Goal: Transaction & Acquisition: Book appointment/travel/reservation

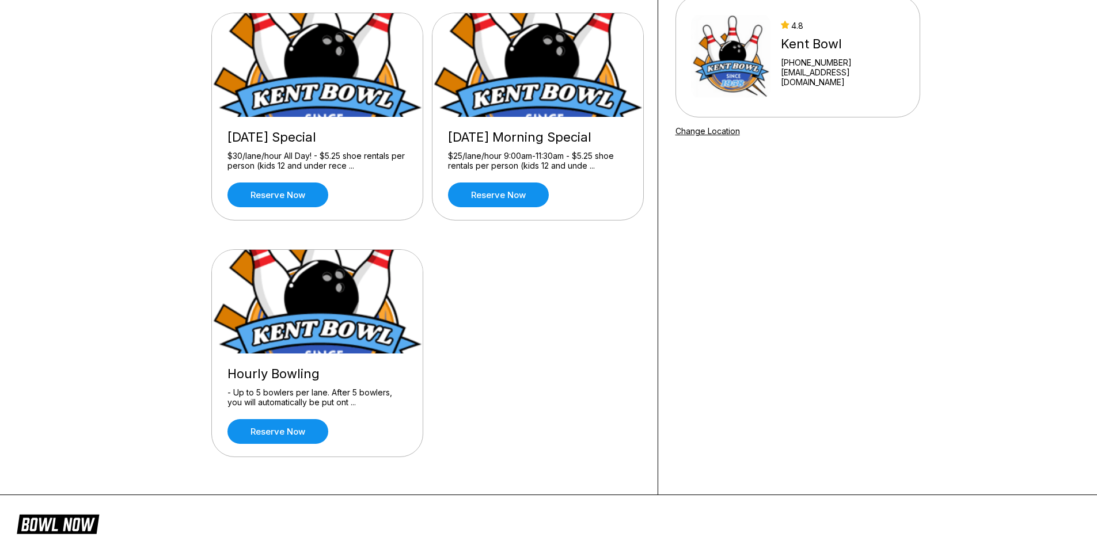
scroll to position [115, 0]
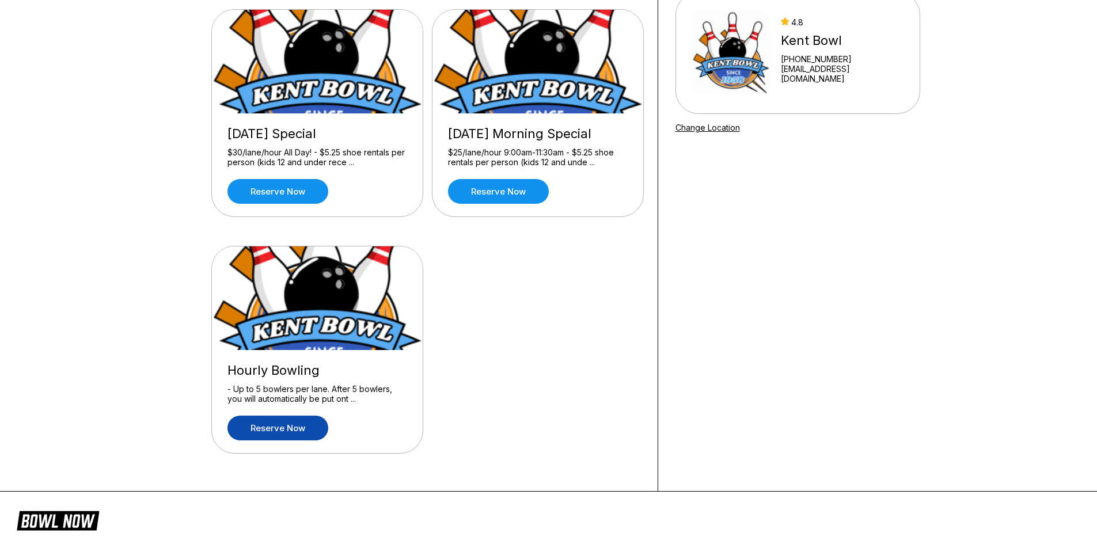
click at [276, 426] on link "Reserve now" at bounding box center [278, 428] width 101 height 25
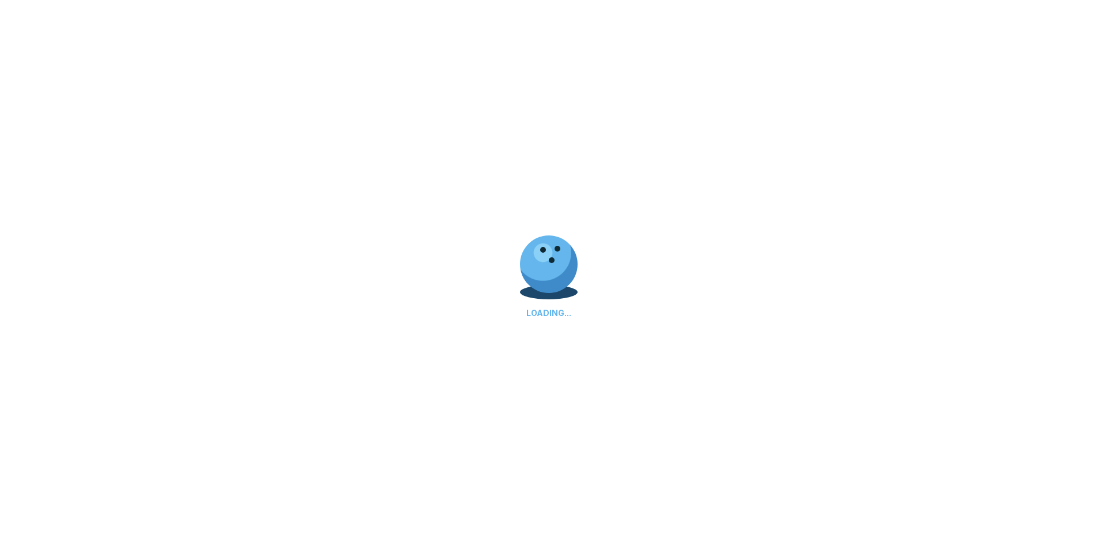
scroll to position [0, 0]
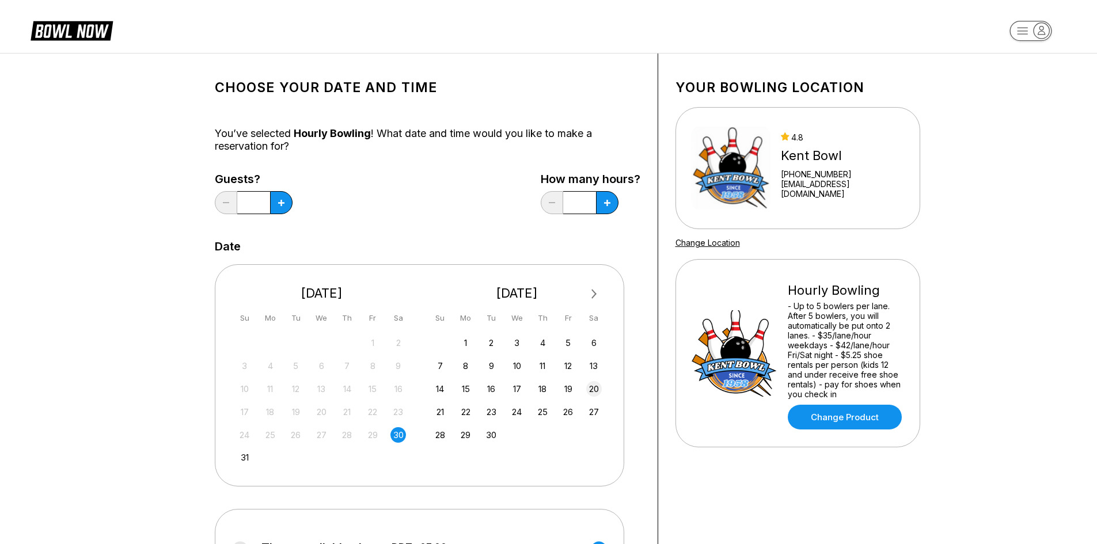
click at [594, 386] on div "20" at bounding box center [594, 389] width 16 height 16
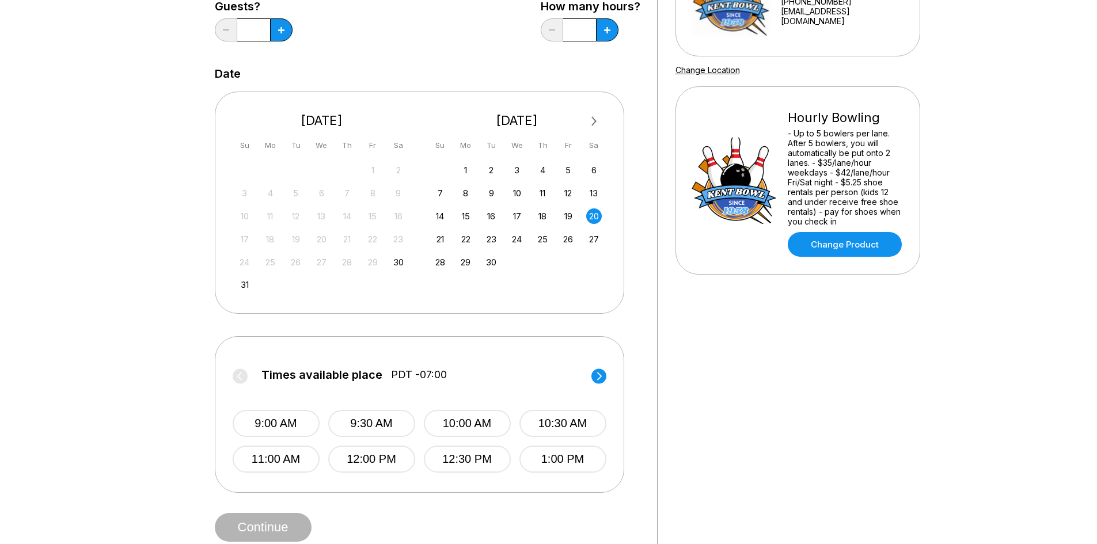
scroll to position [230, 0]
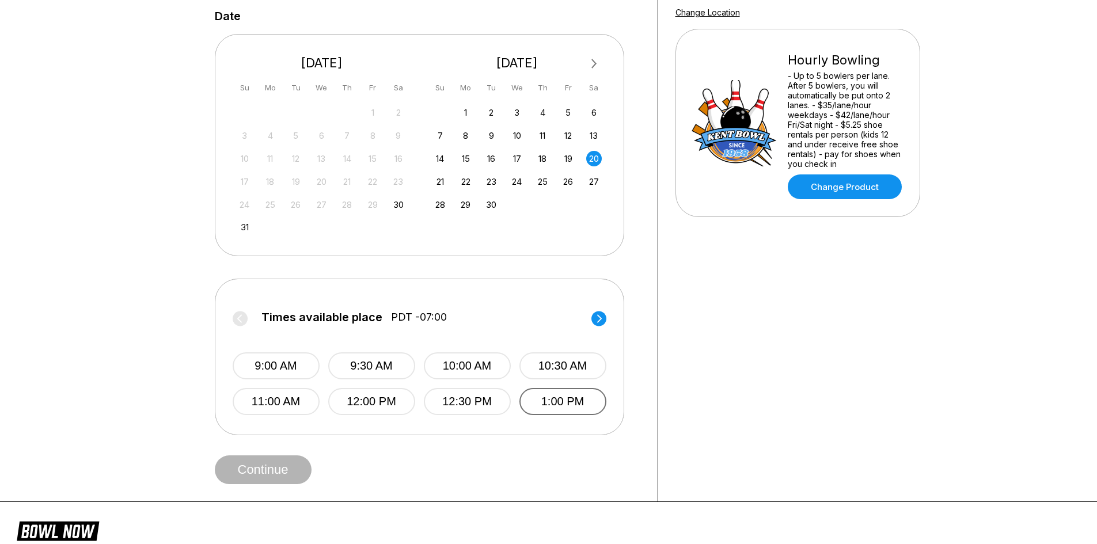
click at [559, 400] on button "1:00 PM" at bounding box center [563, 401] width 87 height 27
click at [274, 474] on button "Continue" at bounding box center [263, 470] width 97 height 29
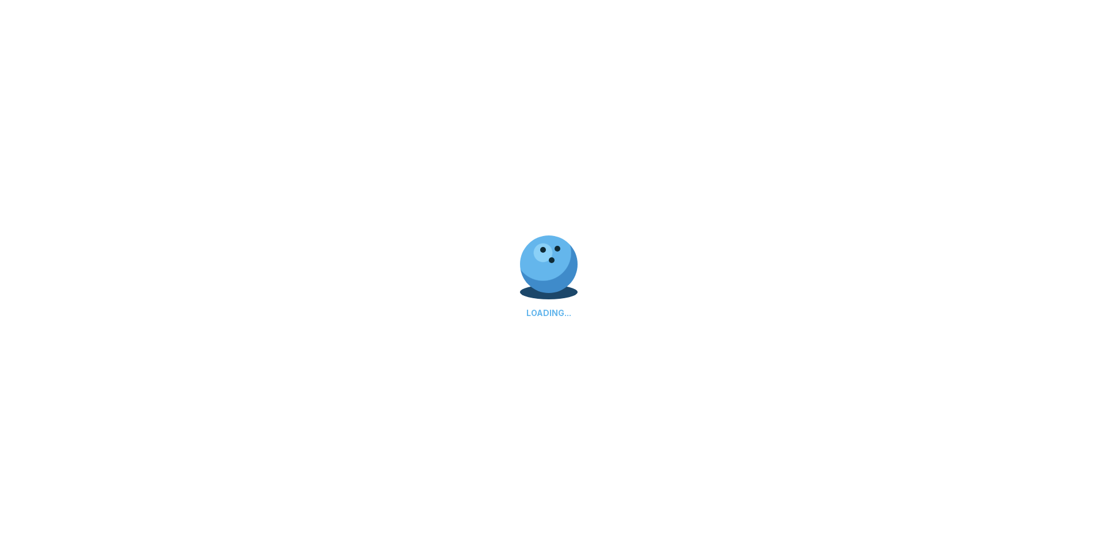
scroll to position [0, 0]
select select "**"
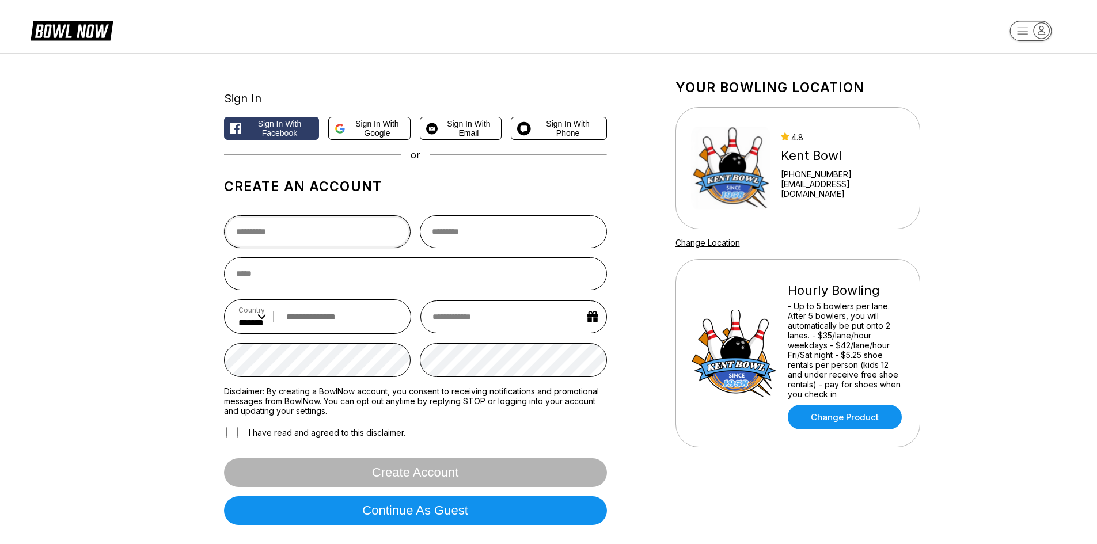
click at [301, 225] on input "text" at bounding box center [317, 231] width 187 height 33
type input "****"
type input "******"
type input "**********"
click at [313, 325] on input "tel" at bounding box center [339, 316] width 117 height 21
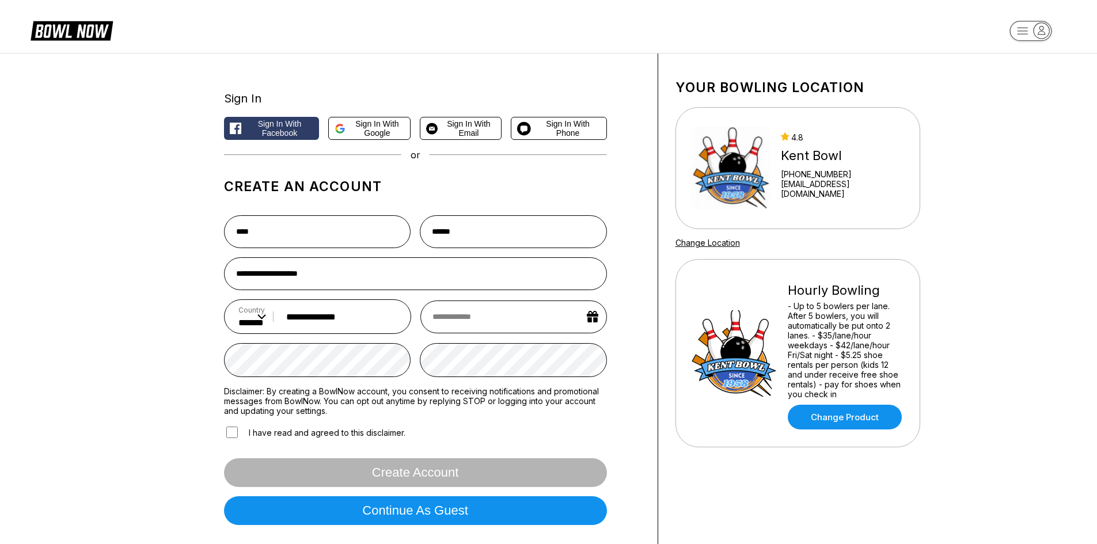
type input "**********"
click at [592, 325] on input "text" at bounding box center [513, 317] width 186 height 33
select select "*"
select select "****"
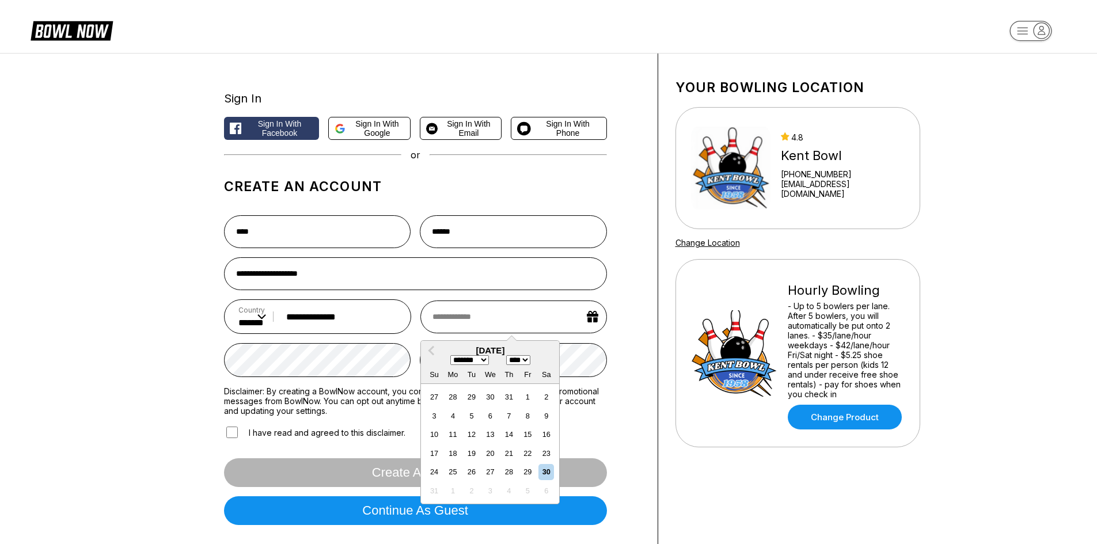
click at [486, 363] on select "******* ******** ***** ***** *** **** **** ****** ********* ******* ******** **…" at bounding box center [469, 360] width 39 height 10
select select "*"
click at [450, 357] on select "******* ******** ***** ***** *** **** **** ****** ********* ******* ******** **…" at bounding box center [469, 360] width 39 height 10
click at [435, 437] on div "9" at bounding box center [434, 435] width 16 height 16
type input "**********"
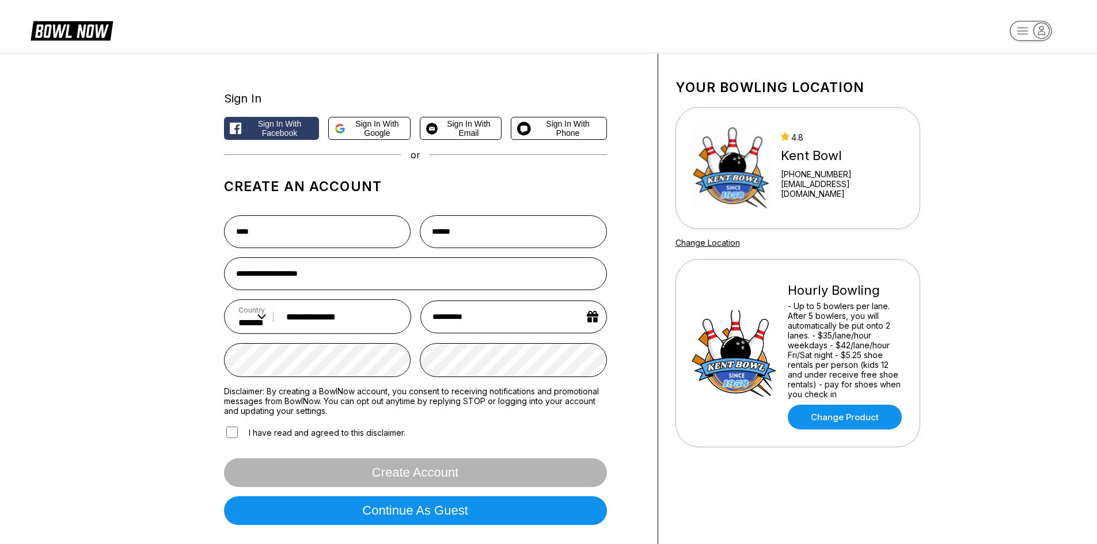
click at [476, 321] on input "**********" at bounding box center [513, 317] width 186 height 33
select select "*"
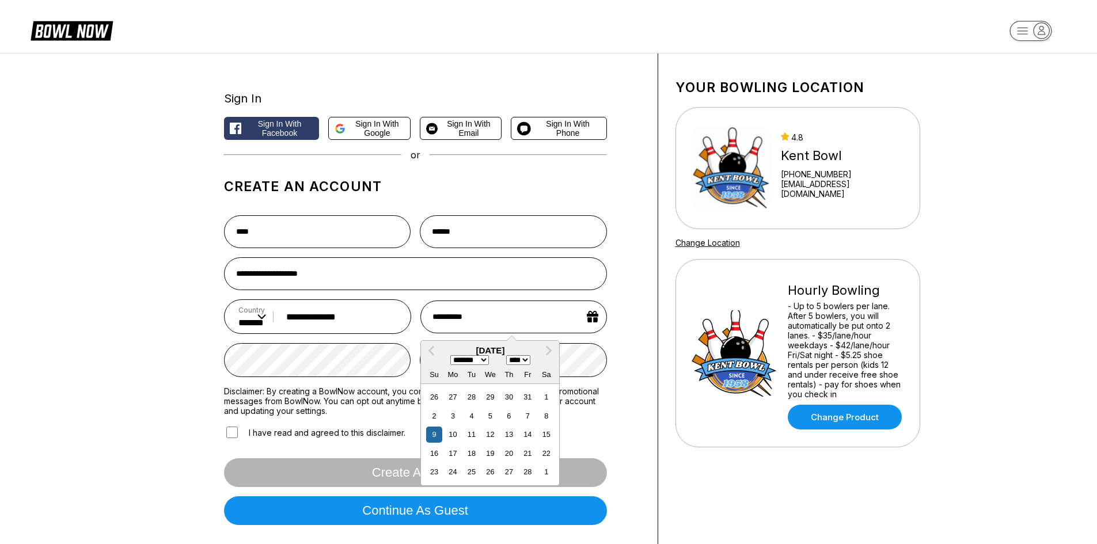
click at [530, 361] on select "**** **** **** **** **** **** **** **** **** **** **** **** **** **** **** ****…" at bounding box center [518, 360] width 24 height 10
select select "****"
click at [509, 357] on select "**** **** **** **** **** **** **** **** **** **** **** **** **** **** **** ****…" at bounding box center [518, 360] width 24 height 10
click at [615, 432] on div "**********" at bounding box center [428, 307] width 461 height 507
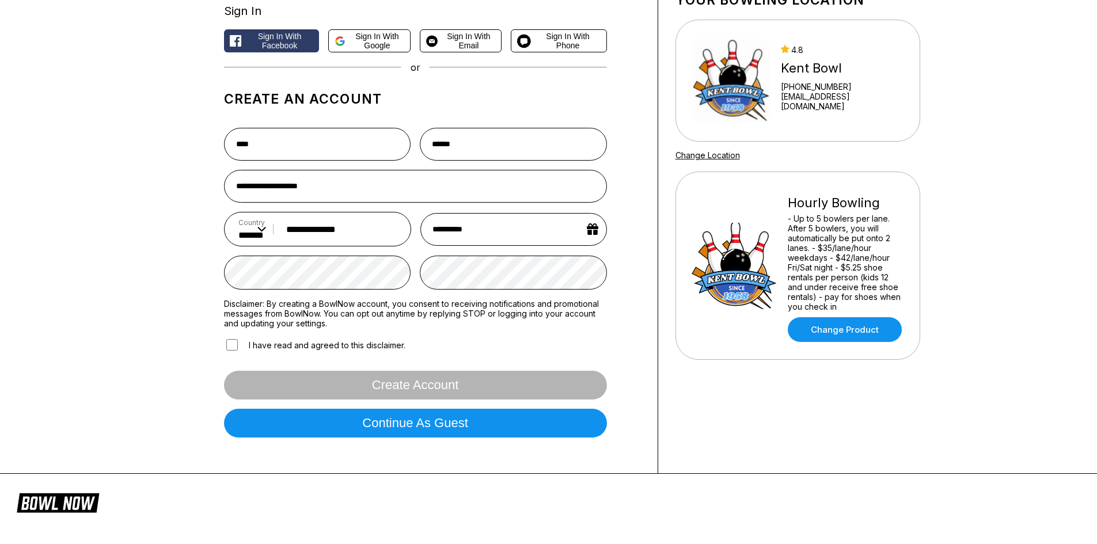
scroll to position [115, 0]
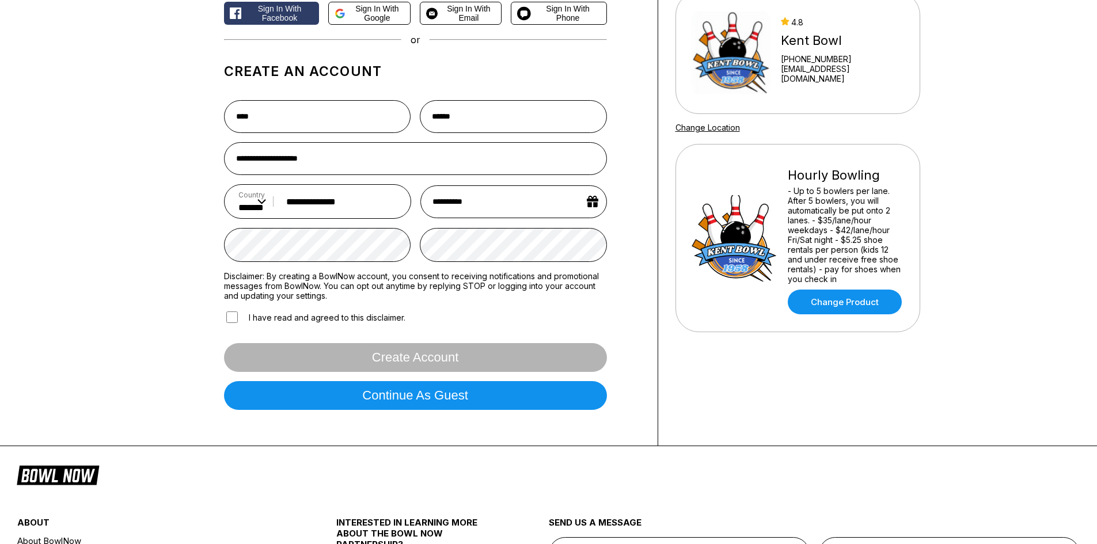
click at [420, 355] on div "Create account" at bounding box center [415, 357] width 383 height 29
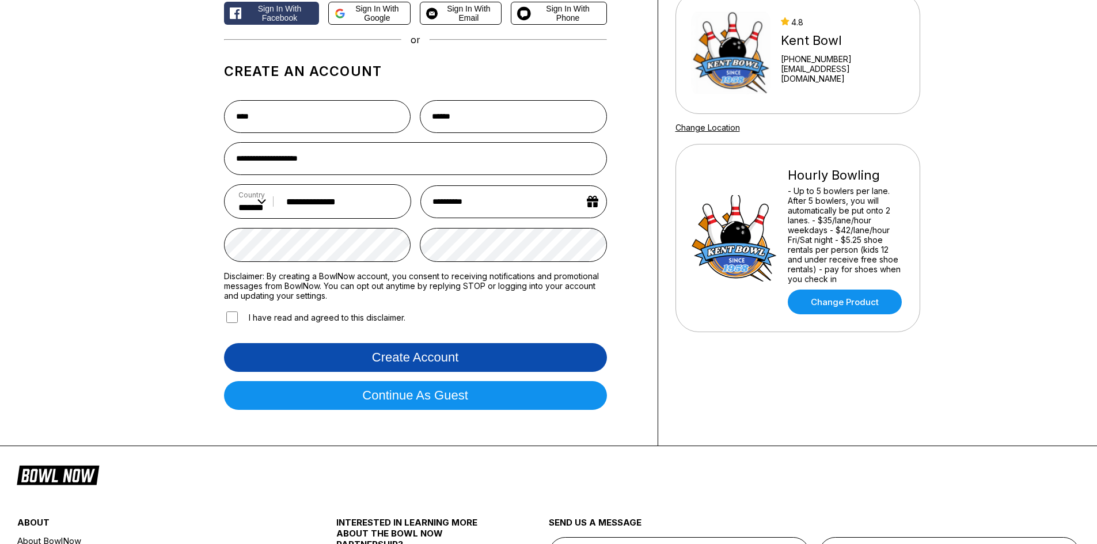
click at [456, 365] on button "Create account" at bounding box center [415, 357] width 383 height 29
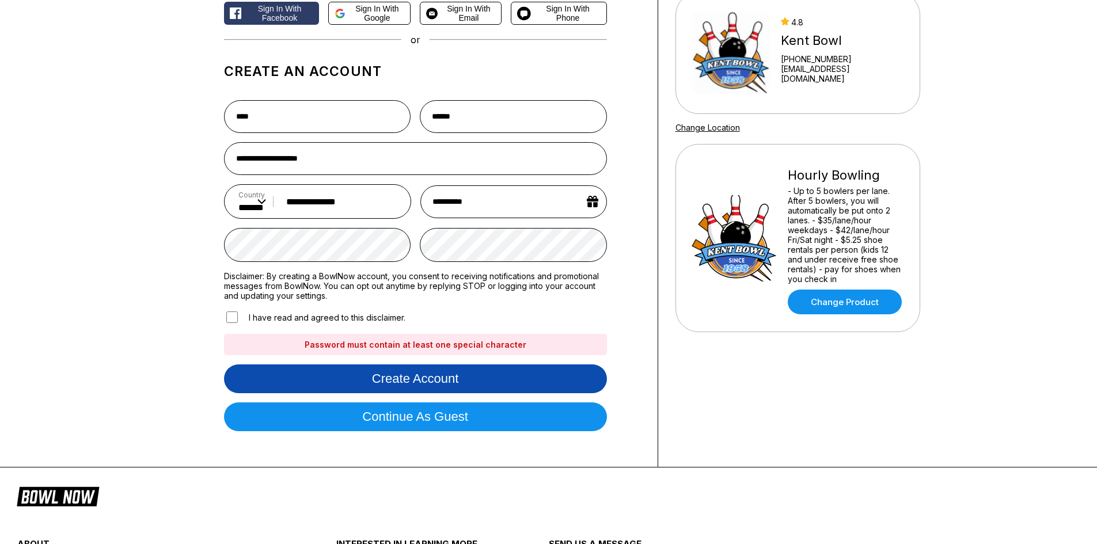
click at [443, 380] on button "Create account" at bounding box center [415, 379] width 383 height 29
click at [417, 386] on button "Create account" at bounding box center [415, 379] width 383 height 29
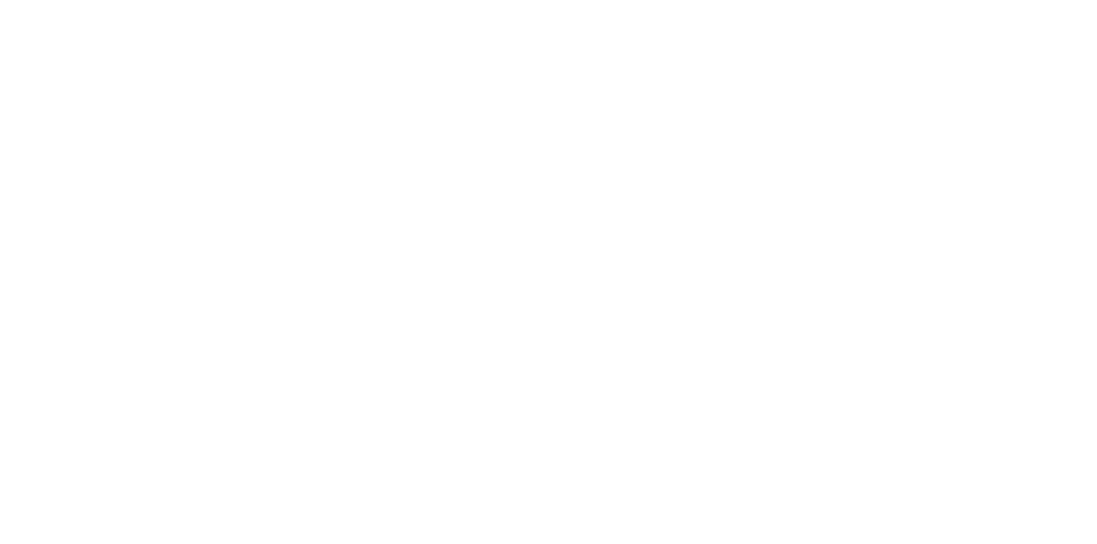
scroll to position [0, 0]
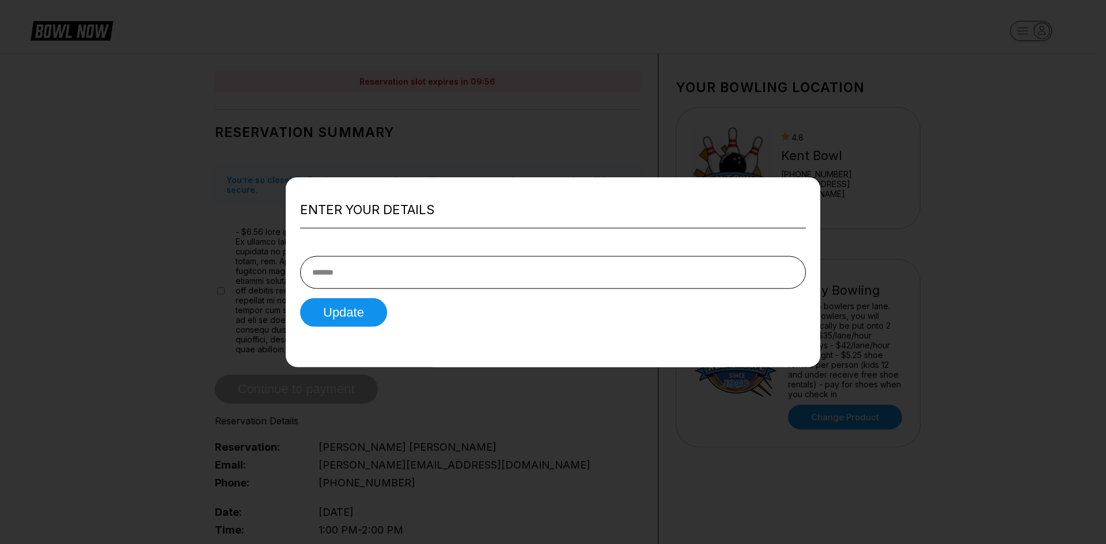
click at [377, 267] on input "text" at bounding box center [553, 272] width 506 height 33
type input "**********"
click at [364, 313] on button "Update" at bounding box center [343, 312] width 87 height 29
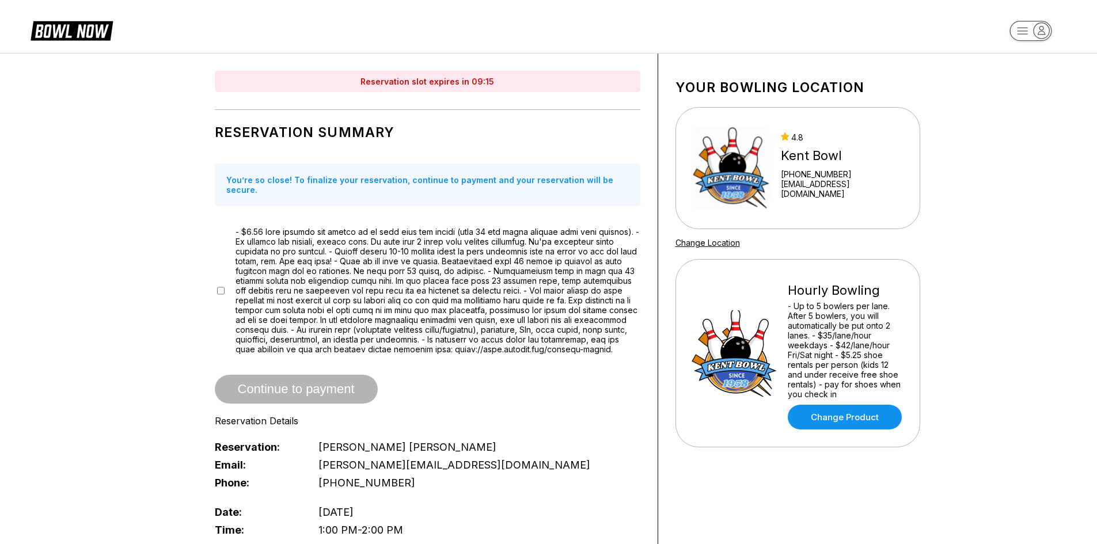
scroll to position [115, 0]
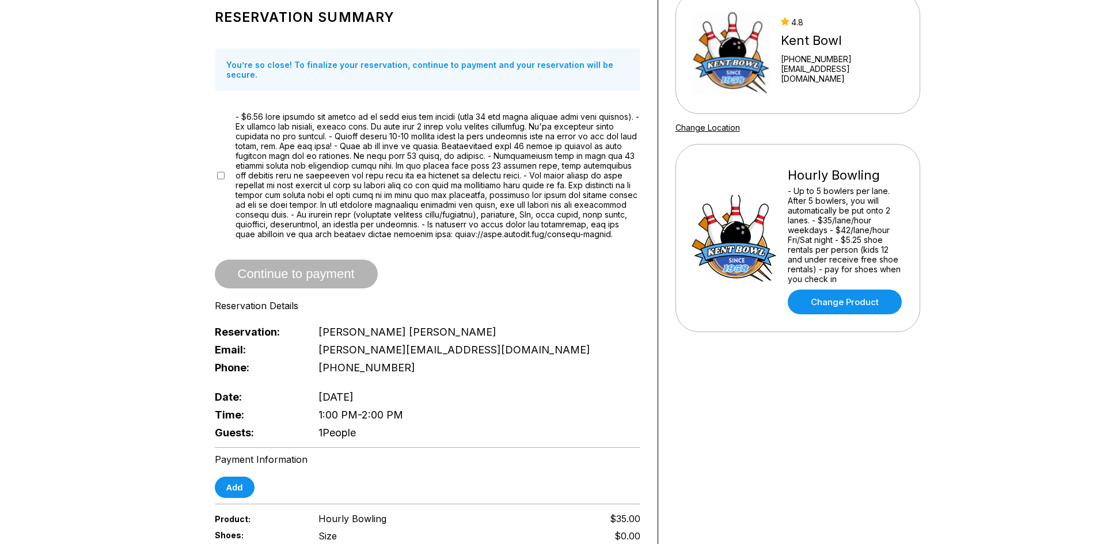
click at [376, 411] on span "1:00 PM - 2:00 PM" at bounding box center [361, 415] width 85 height 12
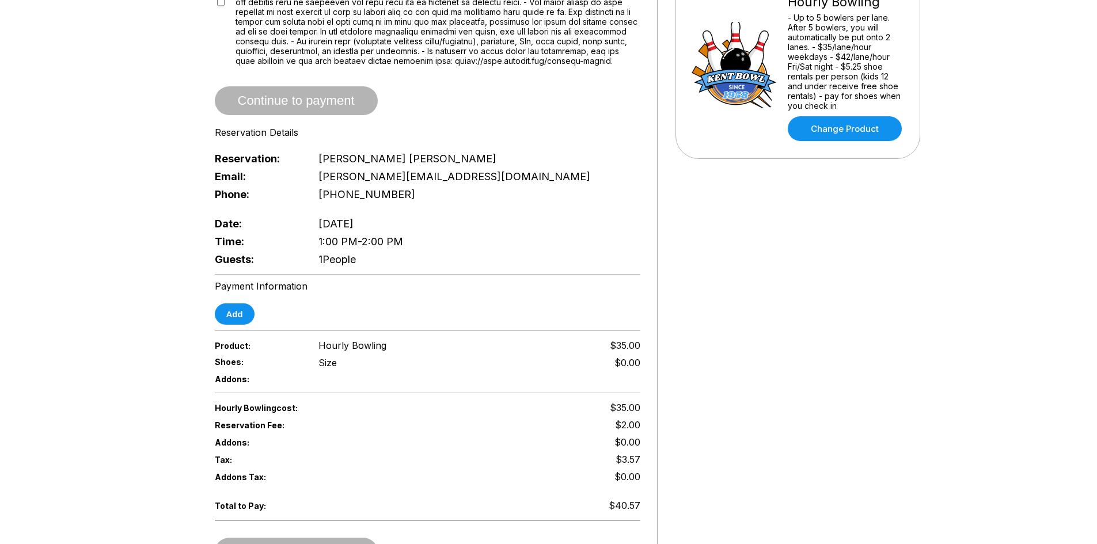
scroll to position [288, 0]
click at [327, 241] on span "1:00 PM - 2:00 PM" at bounding box center [361, 242] width 85 height 12
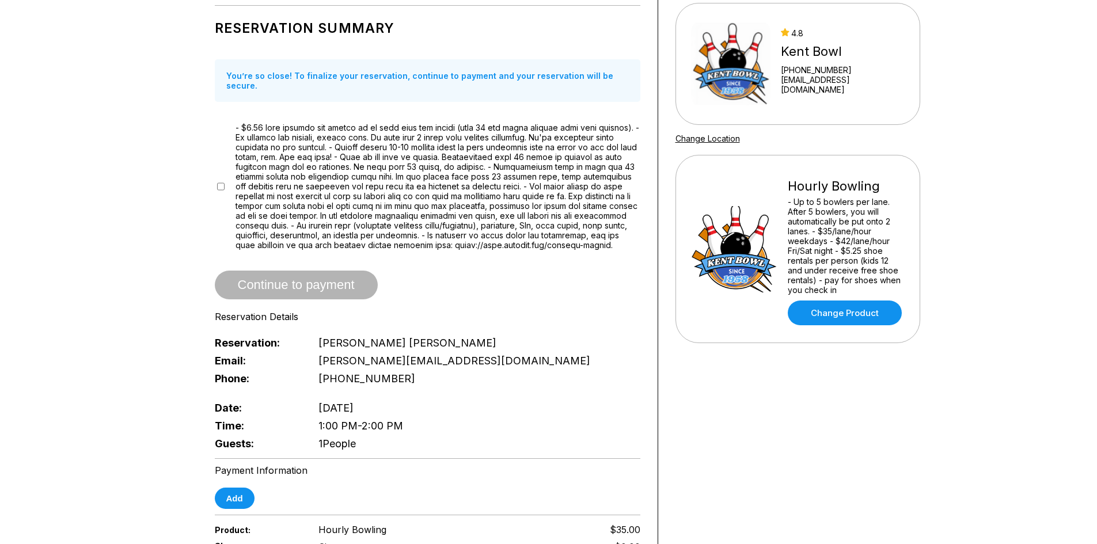
scroll to position [0, 0]
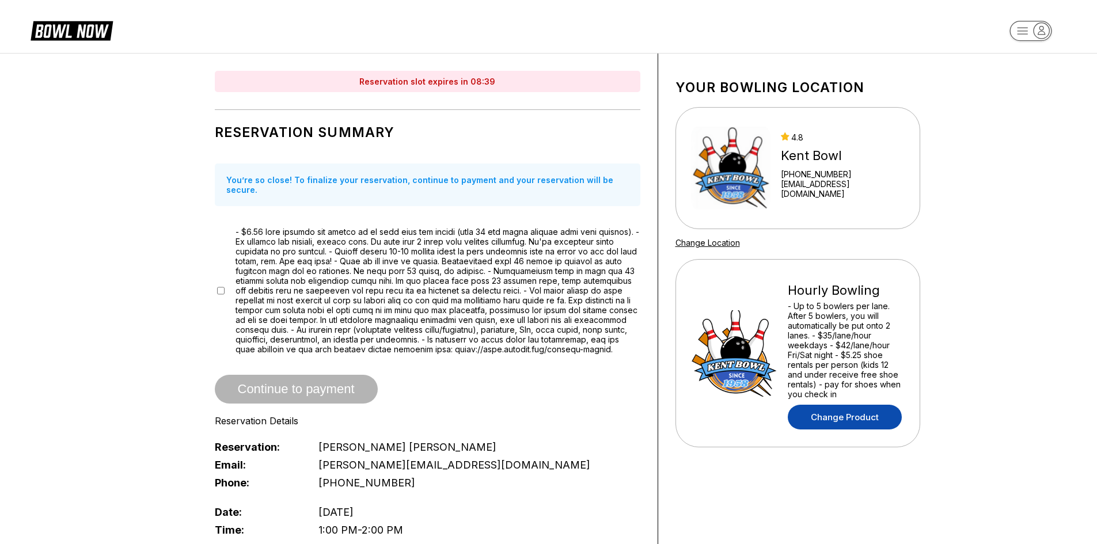
click at [839, 414] on link "Change Product" at bounding box center [845, 417] width 114 height 25
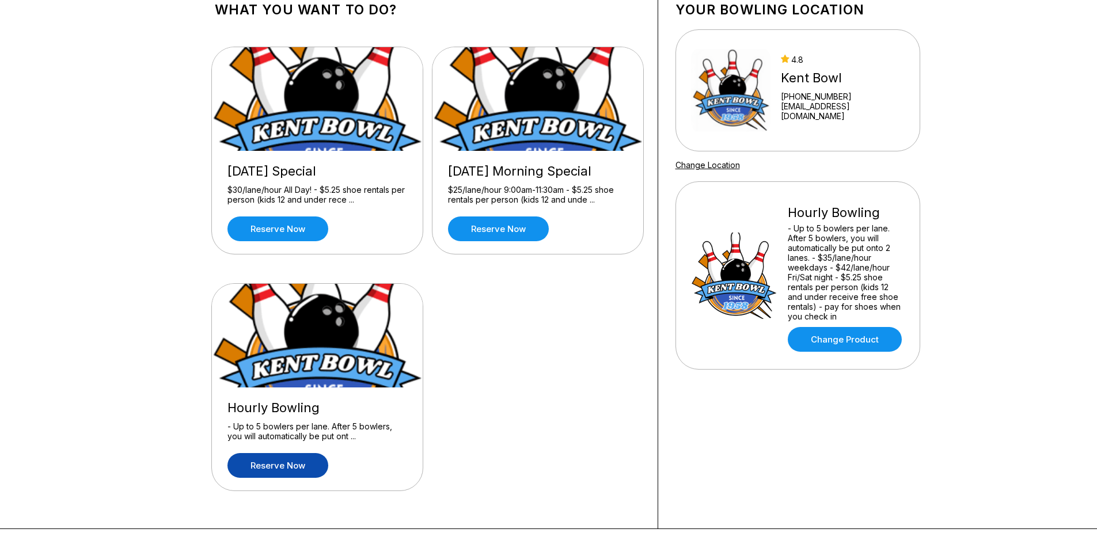
scroll to position [58, 0]
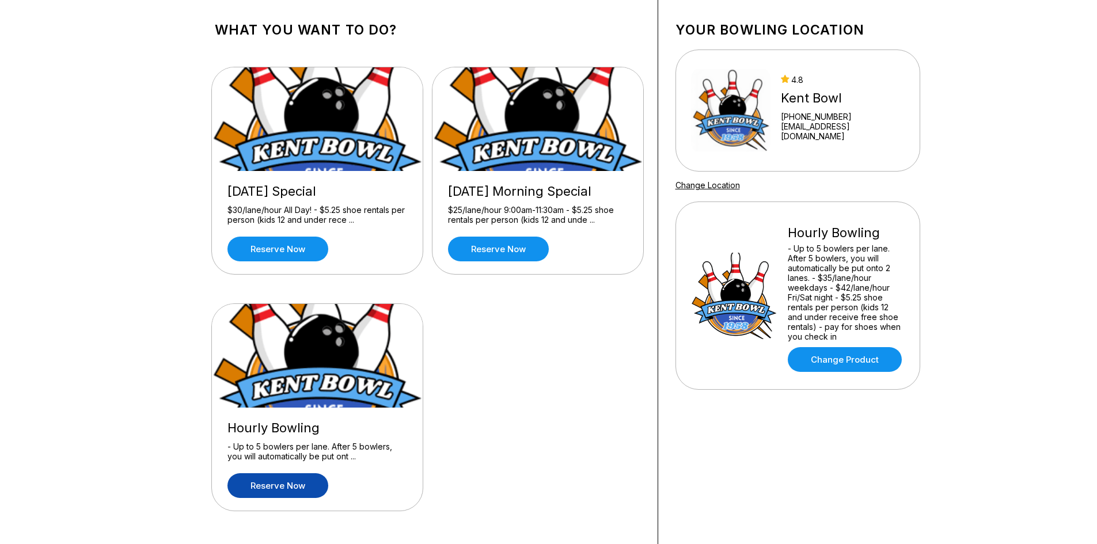
click at [281, 479] on link "Reserve now" at bounding box center [278, 485] width 101 height 25
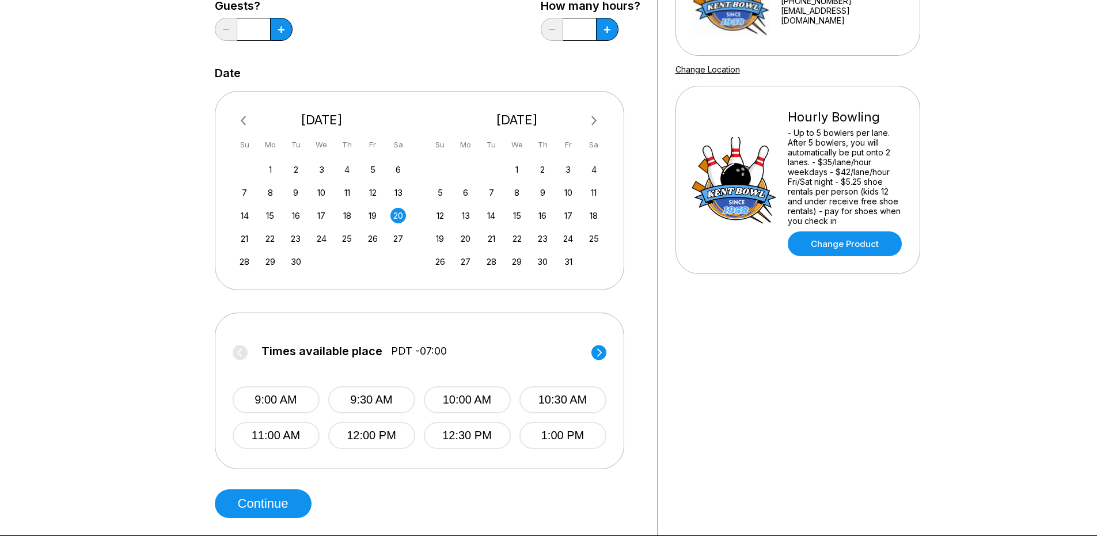
scroll to position [288, 0]
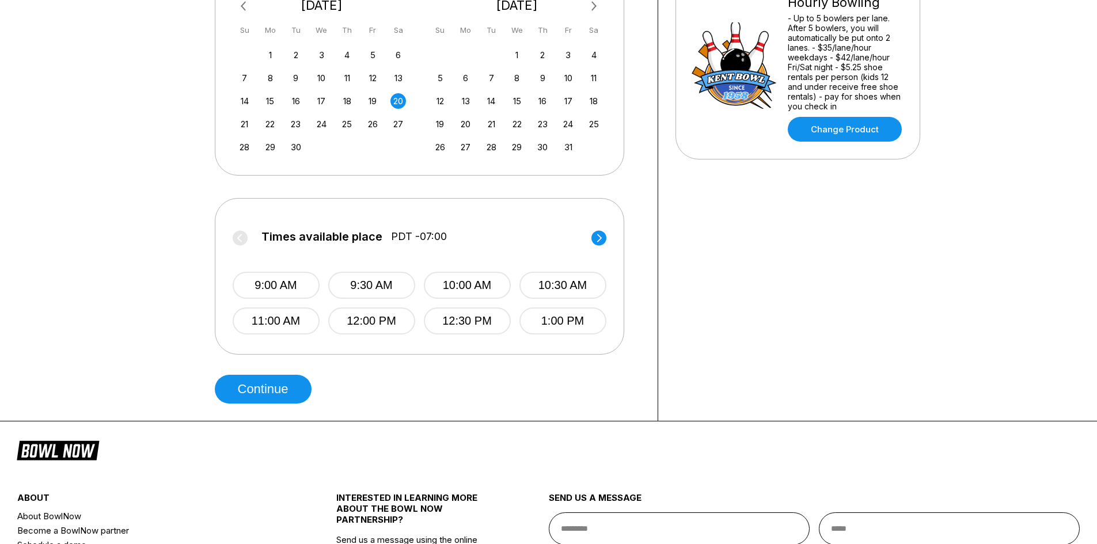
click at [603, 240] on circle at bounding box center [599, 237] width 15 height 15
click at [234, 237] on circle at bounding box center [240, 237] width 15 height 15
click at [577, 321] on button "1:00 PM" at bounding box center [562, 321] width 87 height 27
click at [257, 384] on button "Continue" at bounding box center [263, 389] width 97 height 29
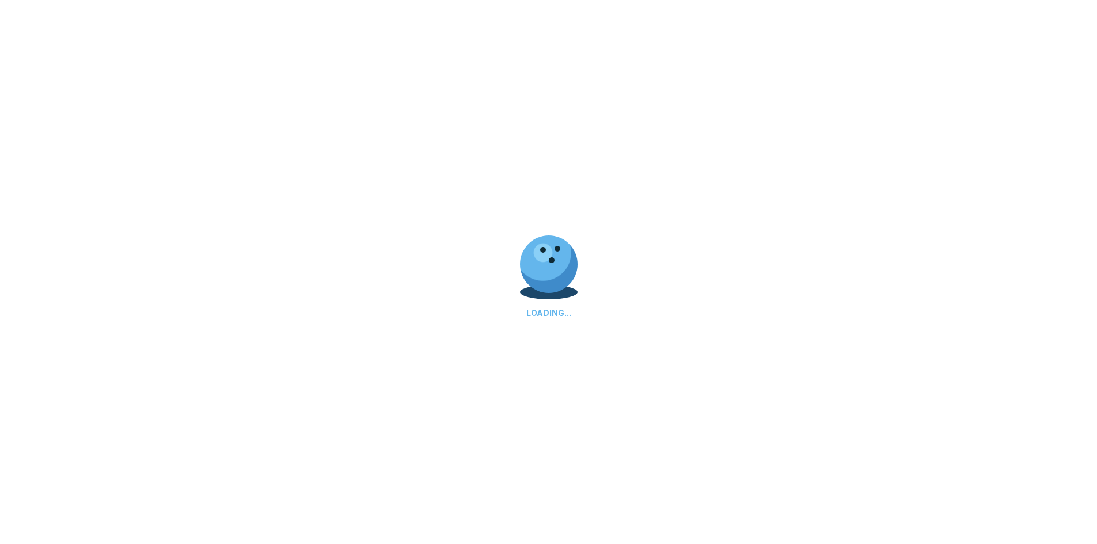
scroll to position [0, 0]
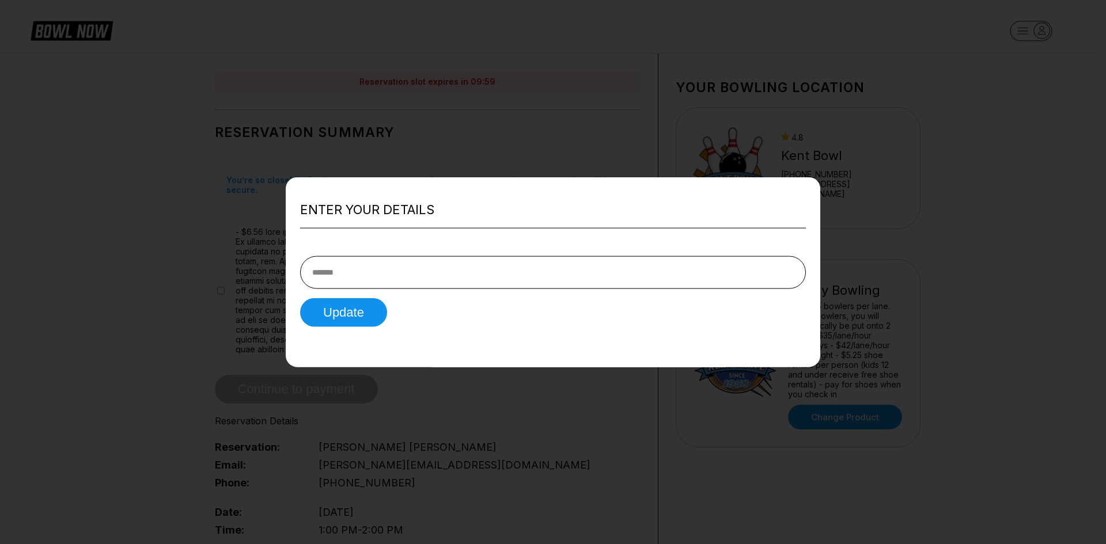
click at [388, 271] on input "text" at bounding box center [553, 272] width 506 height 33
type input "**********"
click at [339, 316] on button "Update" at bounding box center [343, 312] width 87 height 29
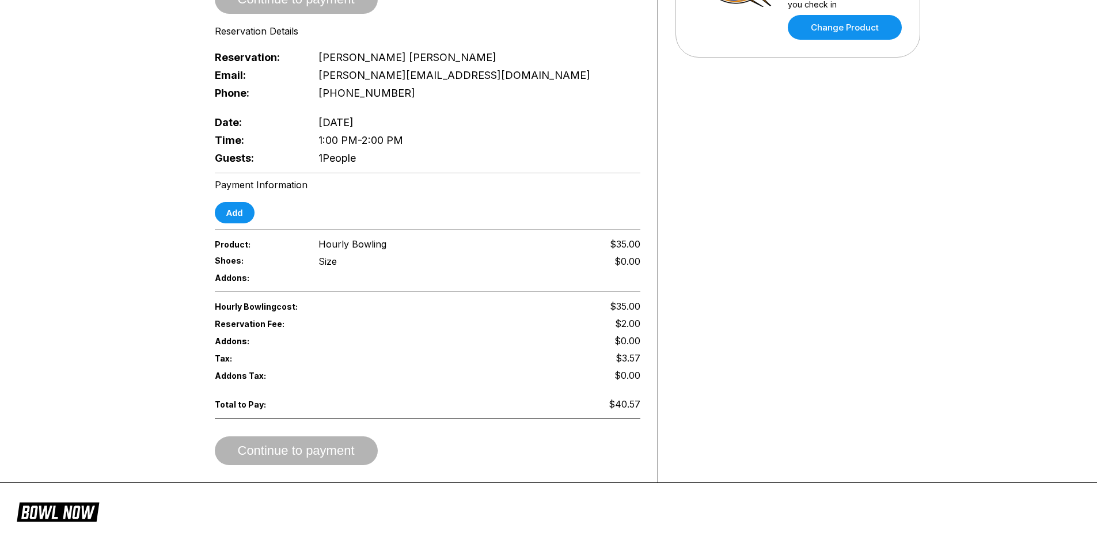
scroll to position [403, 0]
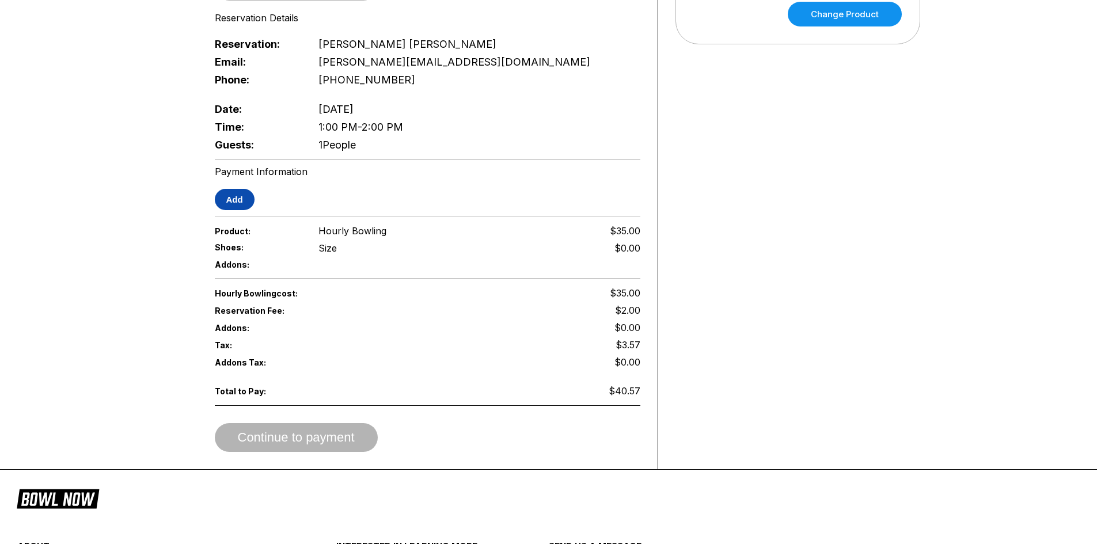
click at [232, 198] on button "Add" at bounding box center [235, 199] width 40 height 21
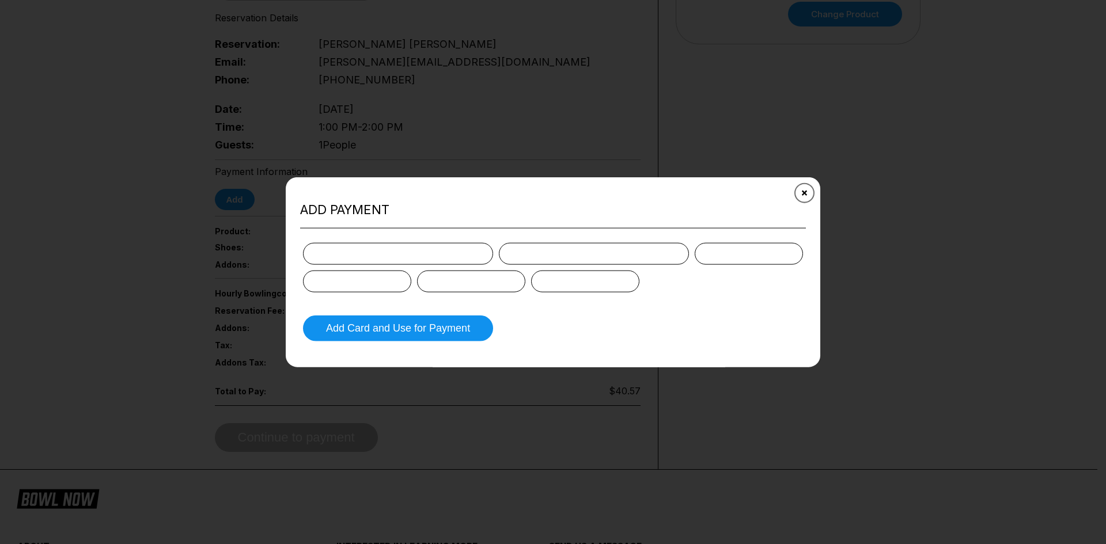
click at [803, 194] on icon "Close" at bounding box center [804, 192] width 9 height 9
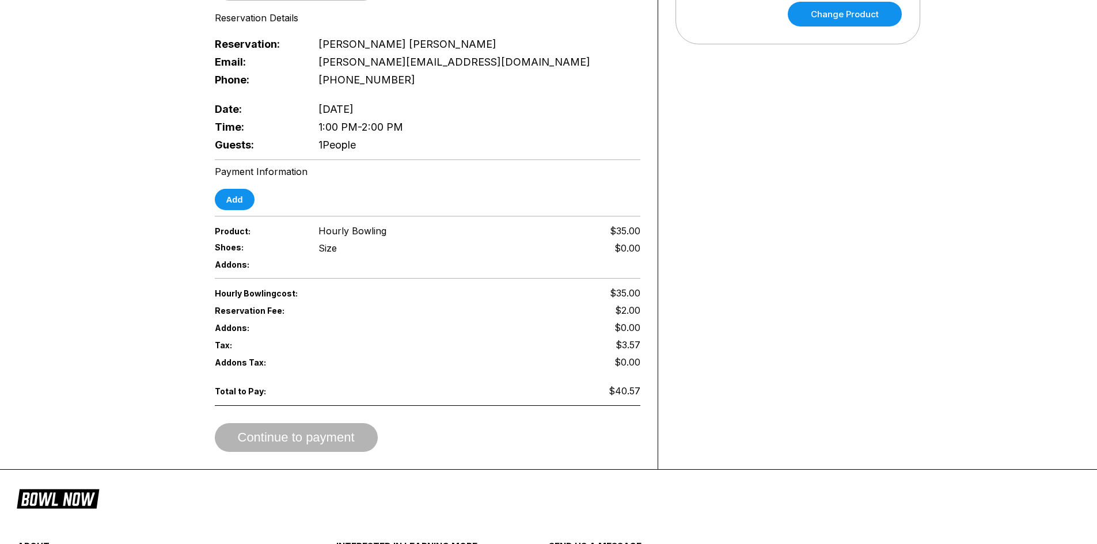
click at [329, 151] on span "1 People" at bounding box center [337, 145] width 37 height 12
click at [247, 146] on span "Guests:" at bounding box center [257, 145] width 85 height 12
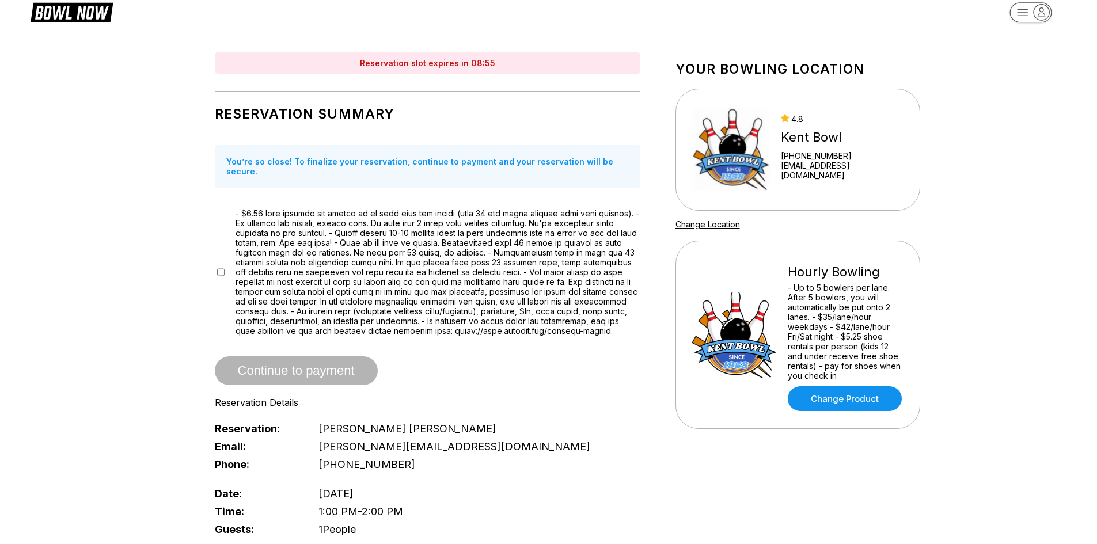
scroll to position [0, 0]
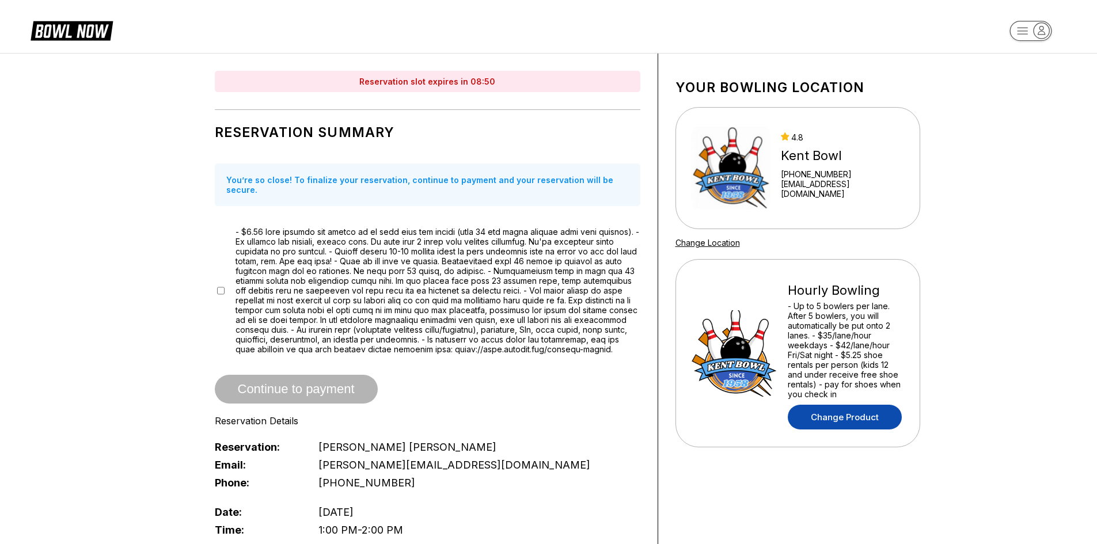
click at [867, 422] on link "Change Product" at bounding box center [845, 417] width 114 height 25
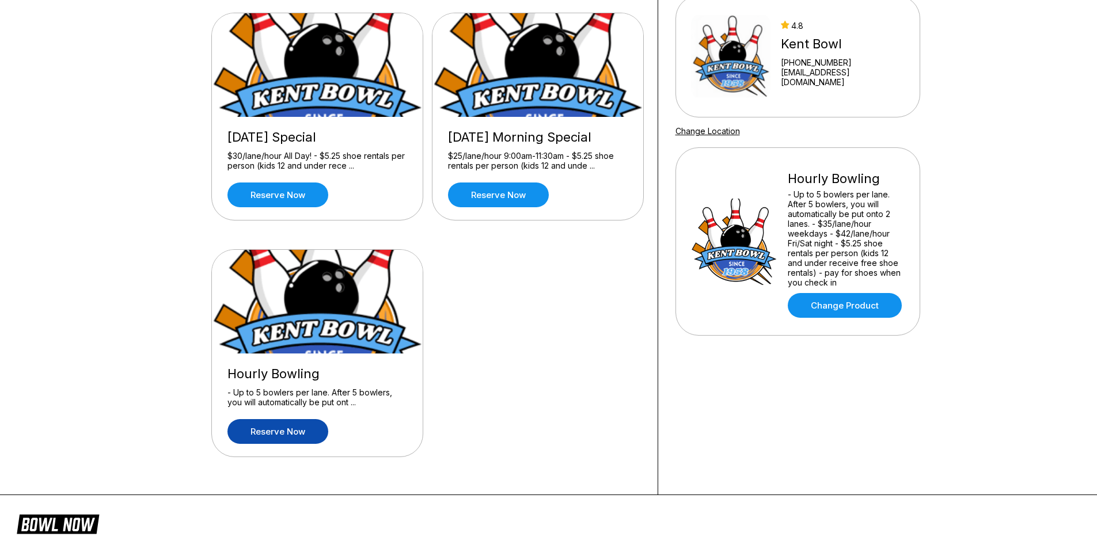
scroll to position [115, 0]
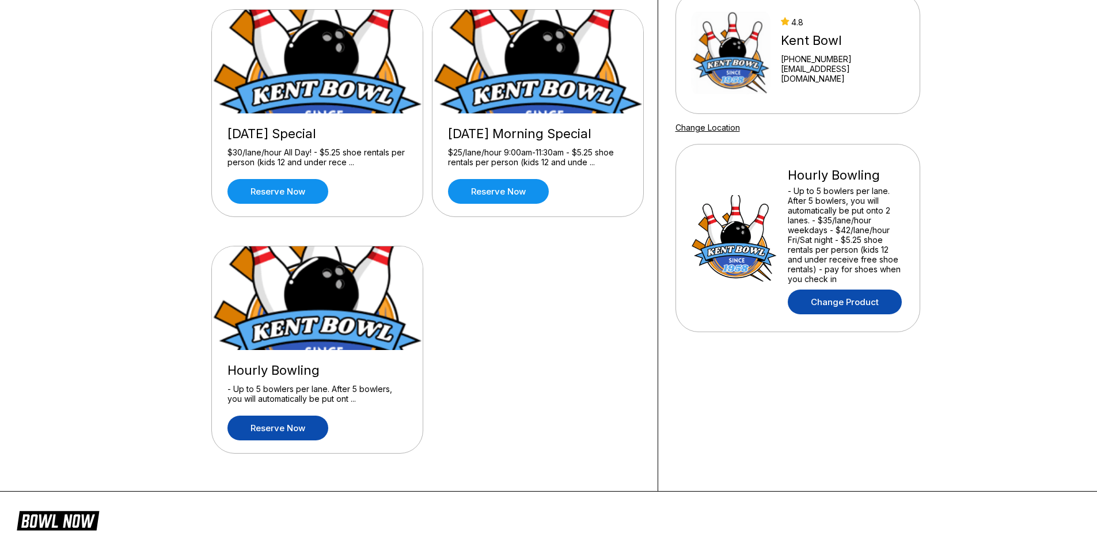
click at [851, 306] on link "Change Product" at bounding box center [845, 302] width 114 height 25
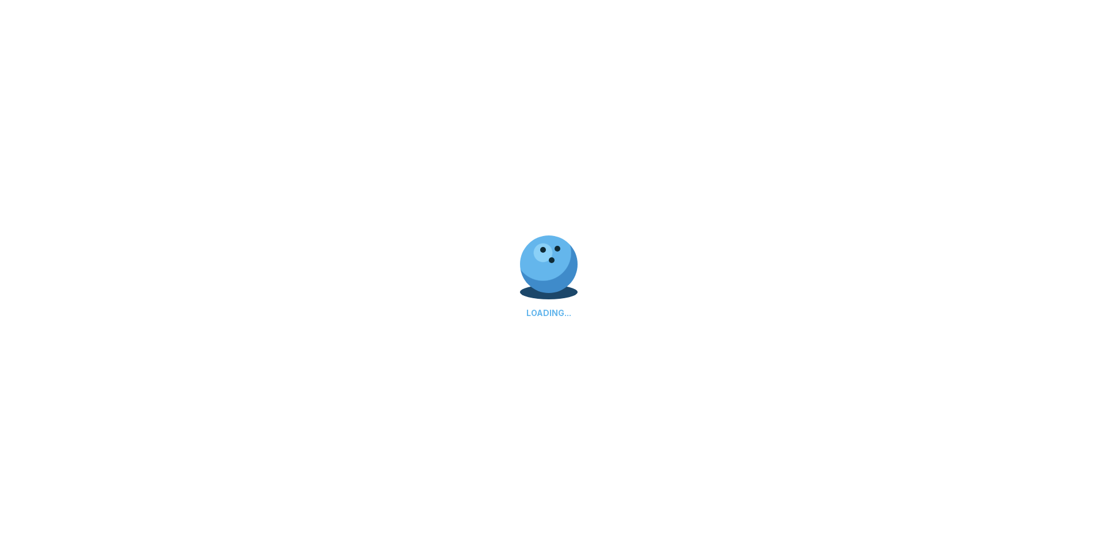
scroll to position [0, 0]
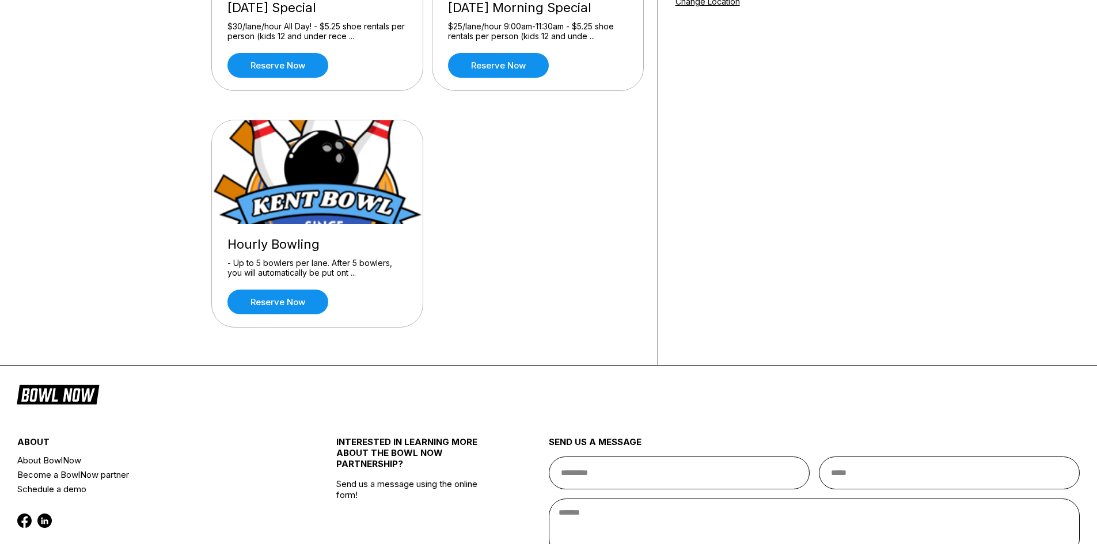
scroll to position [173, 0]
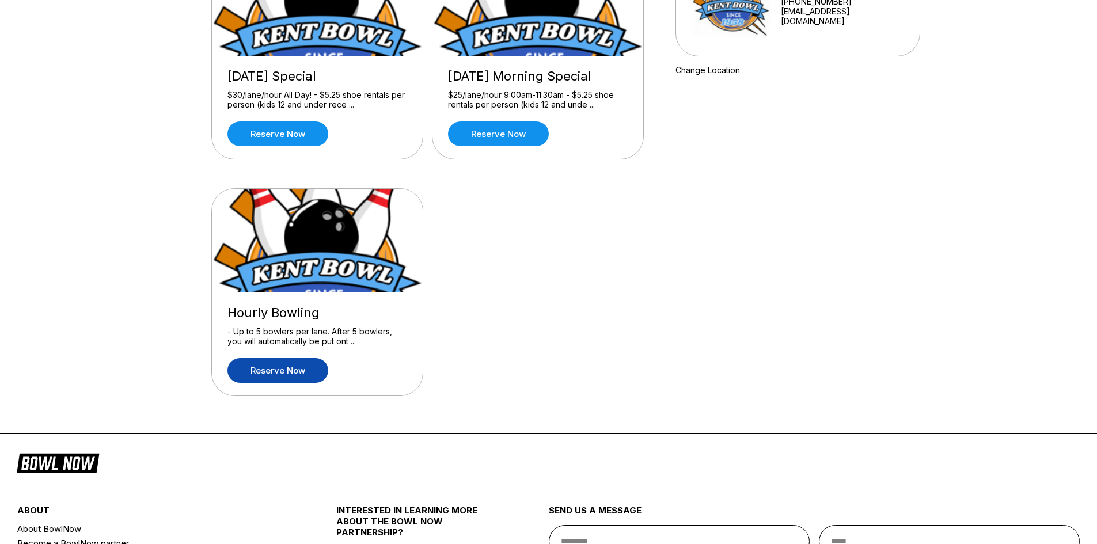
click at [293, 360] on link "Reserve now" at bounding box center [278, 370] width 101 height 25
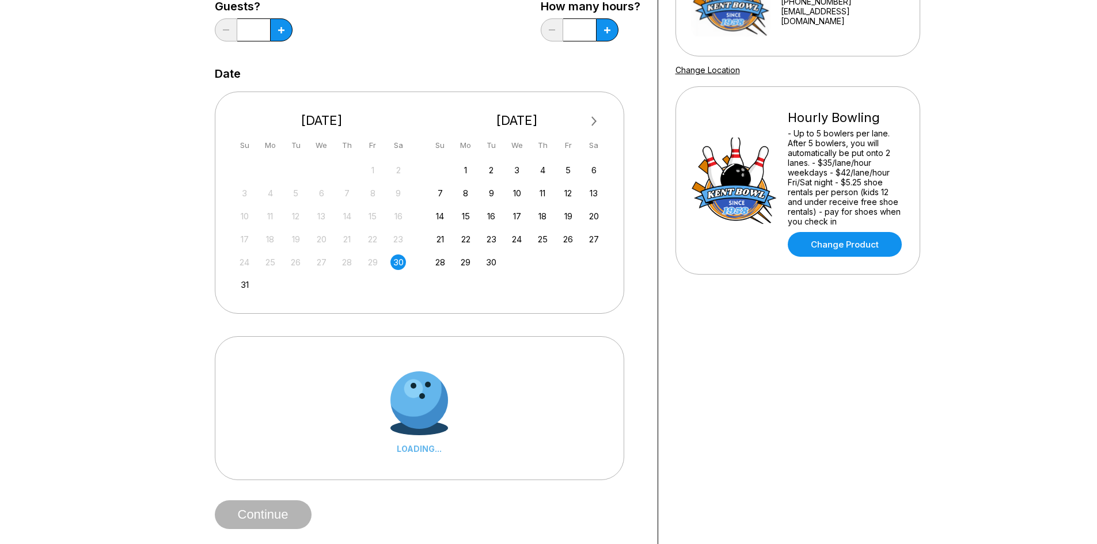
scroll to position [0, 0]
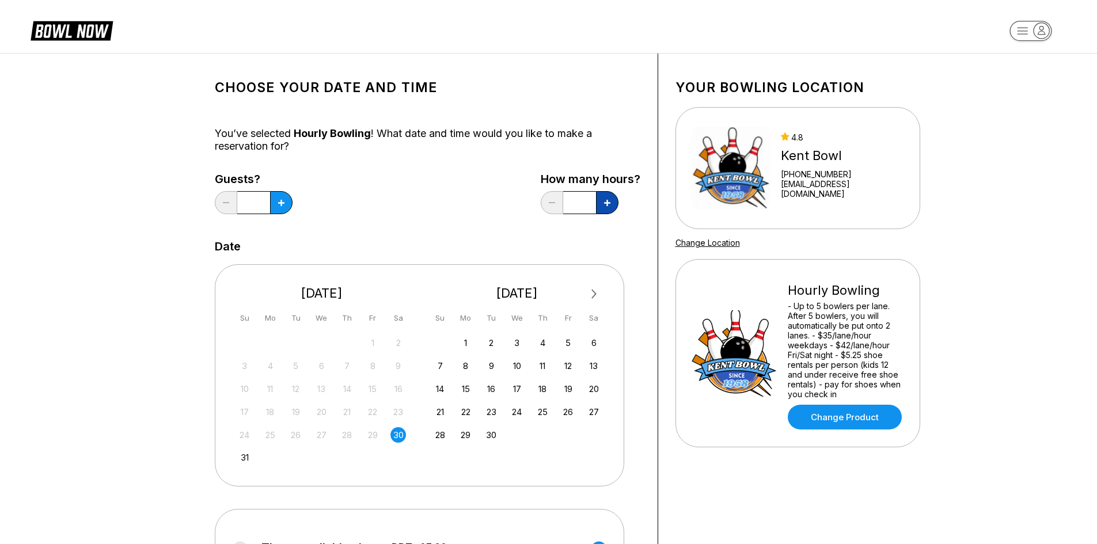
click at [293, 204] on button at bounding box center [281, 202] width 22 height 23
type input "*"
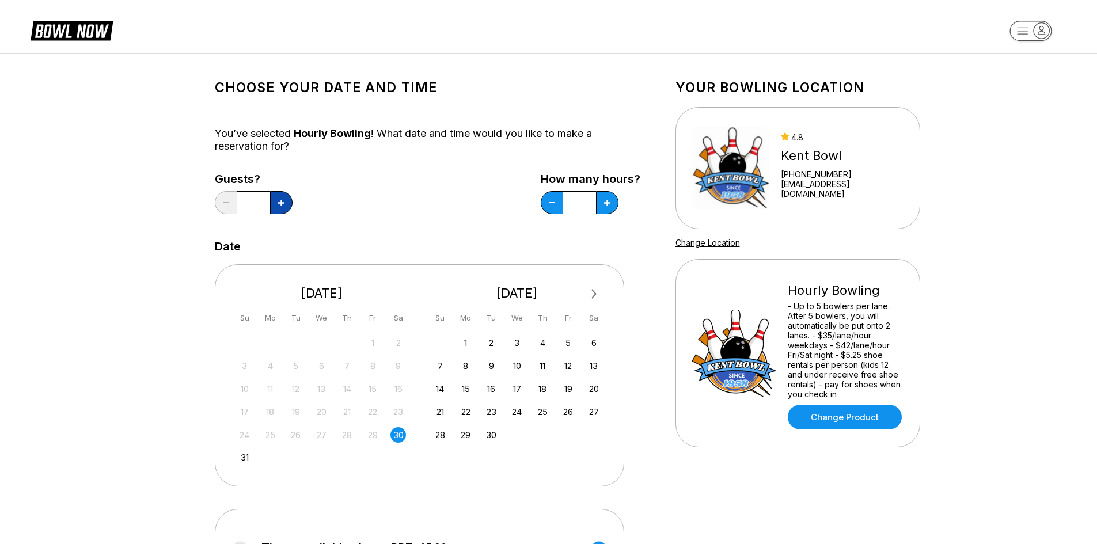
click at [282, 200] on icon at bounding box center [281, 203] width 6 height 6
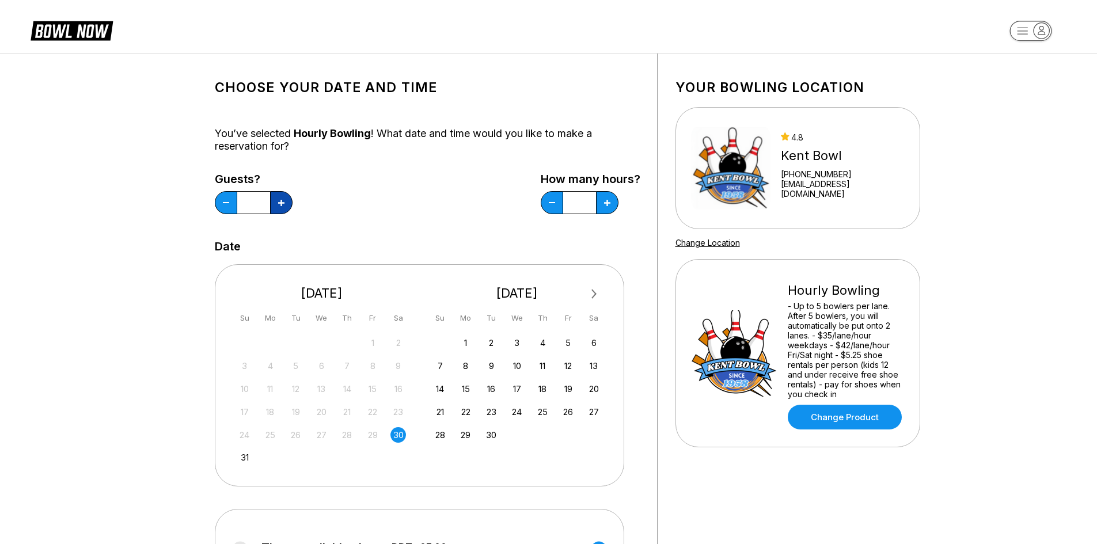
click at [287, 202] on button at bounding box center [281, 202] width 22 height 23
click at [288, 202] on button at bounding box center [281, 202] width 22 height 23
type input "*"
click at [596, 386] on div "20" at bounding box center [594, 389] width 16 height 16
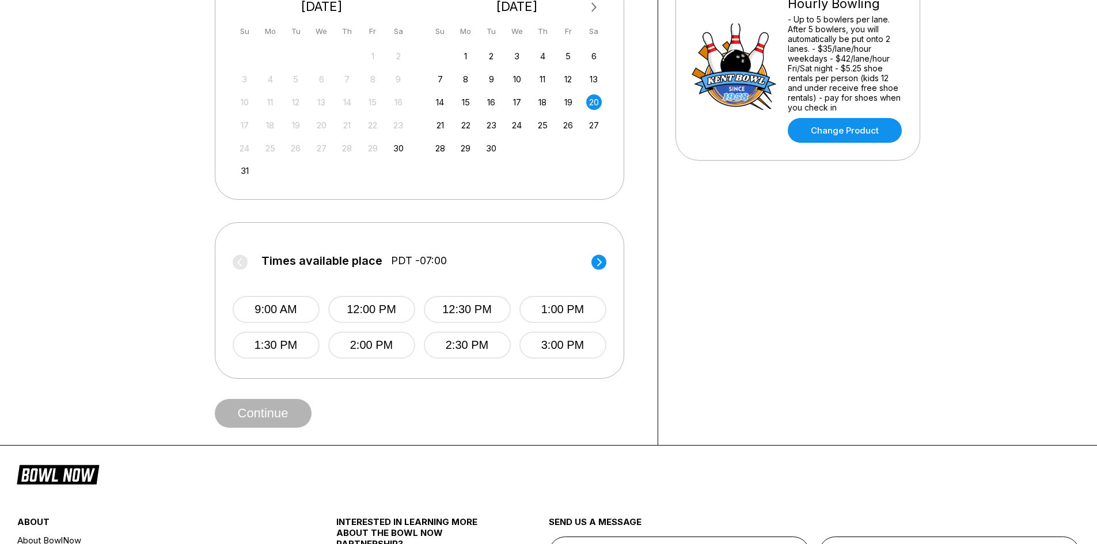
scroll to position [288, 0]
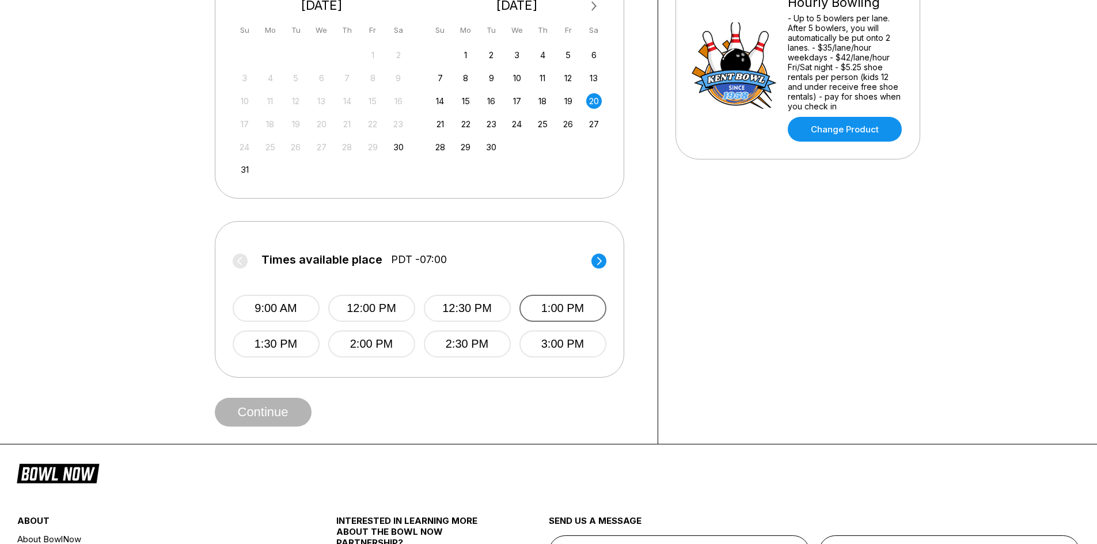
click at [580, 308] on button "1:00 PM" at bounding box center [563, 308] width 87 height 27
click at [282, 416] on button "Continue" at bounding box center [263, 412] width 97 height 29
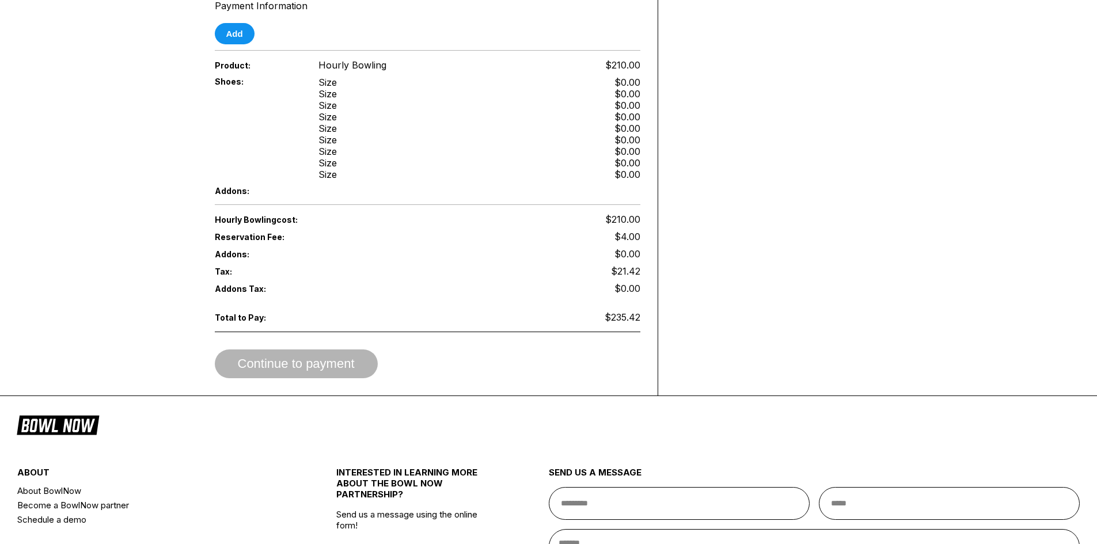
scroll to position [518, 0]
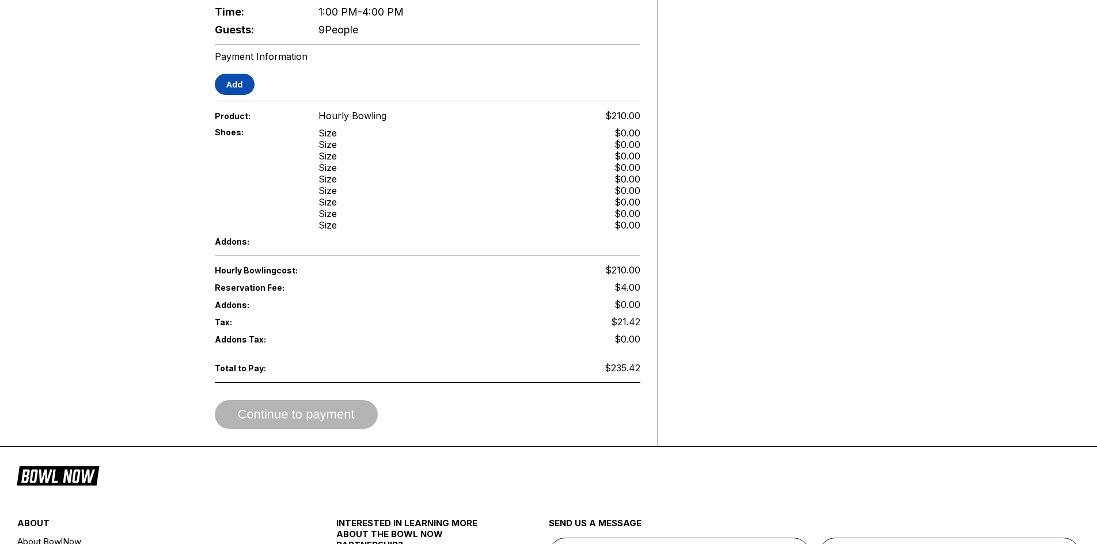
click at [240, 88] on button "Add" at bounding box center [235, 84] width 40 height 21
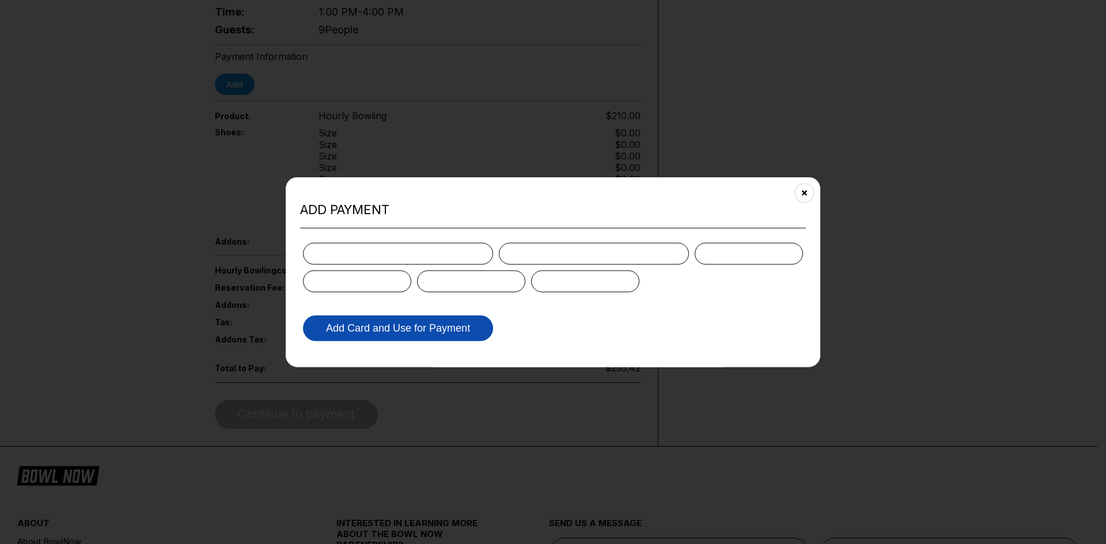
click at [458, 328] on button "Add Card and Use for Payment" at bounding box center [398, 328] width 190 height 26
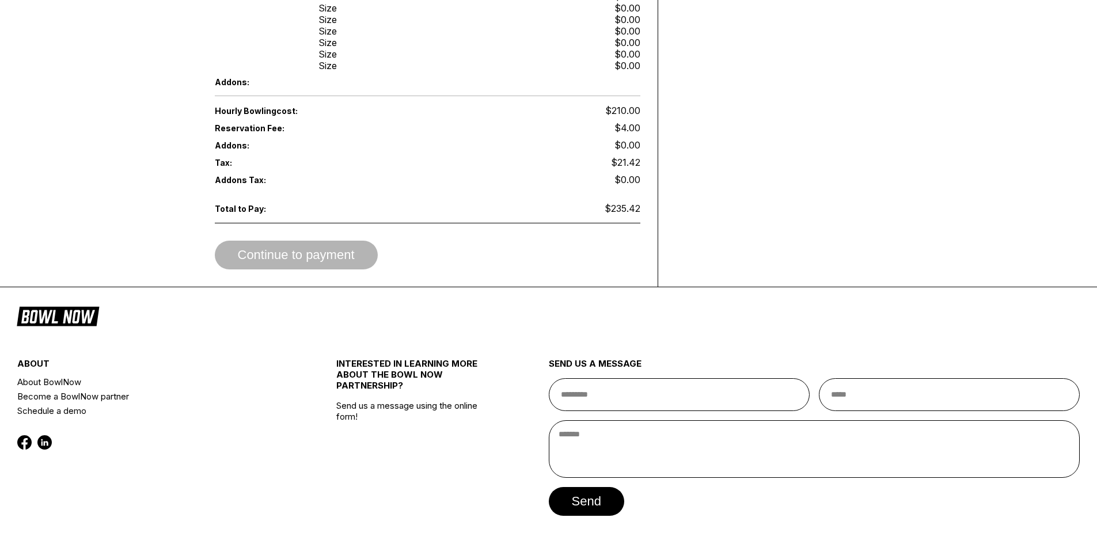
scroll to position [691, 0]
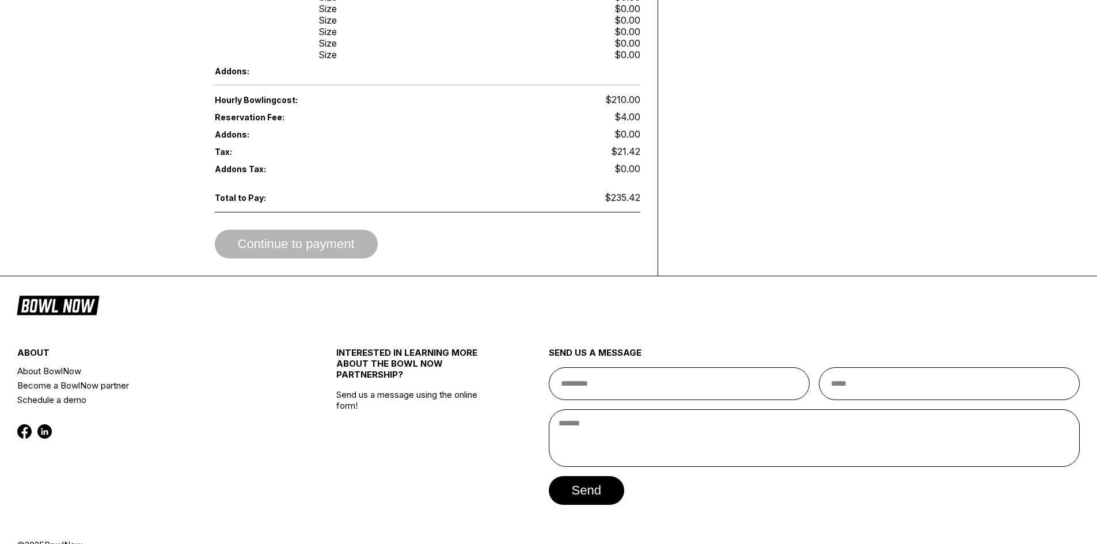
click at [329, 248] on div "Continue to payment" at bounding box center [428, 244] width 426 height 29
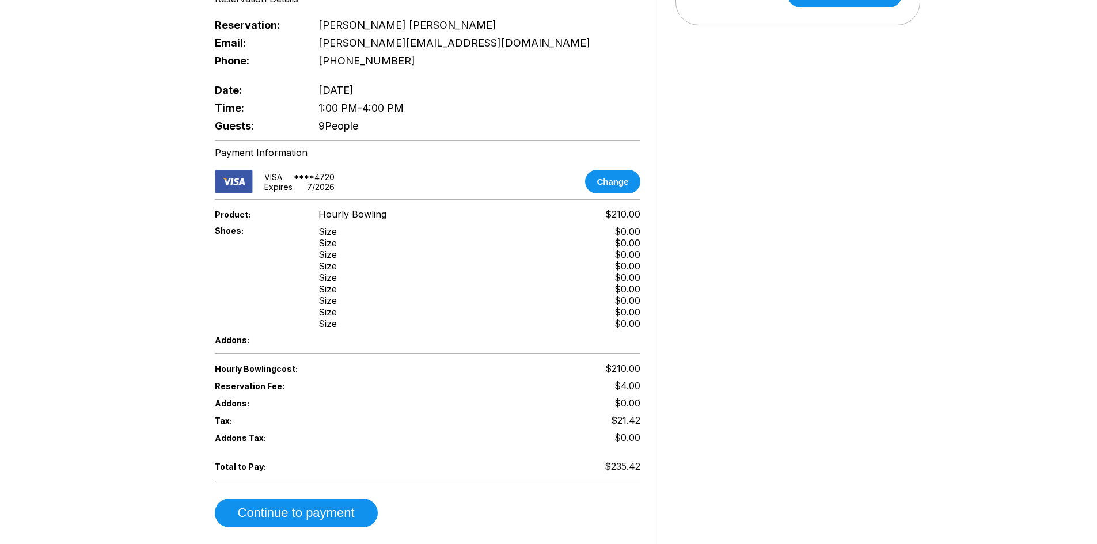
scroll to position [576, 0]
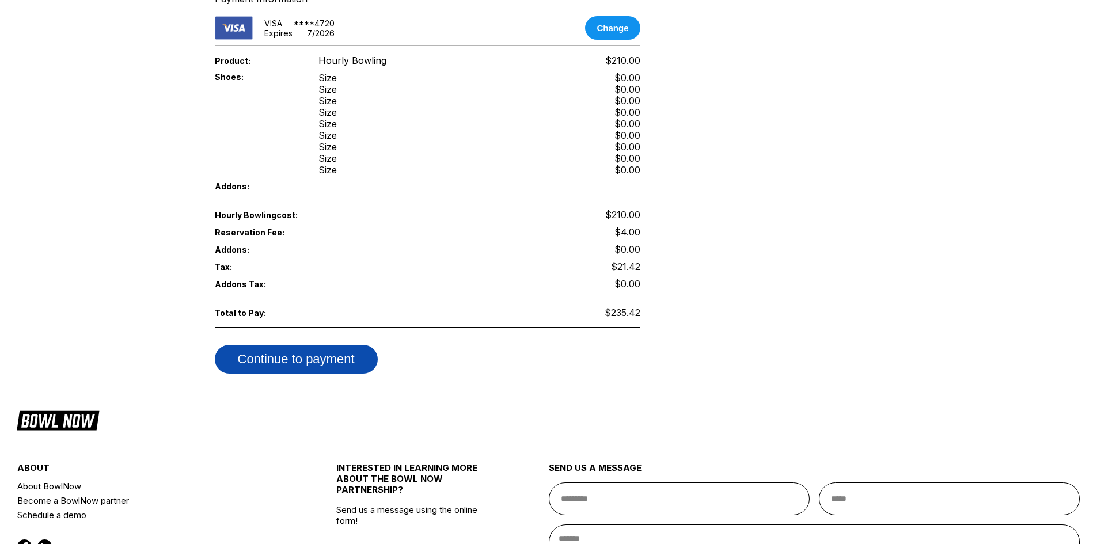
click at [356, 357] on button "Continue to payment" at bounding box center [296, 359] width 163 height 29
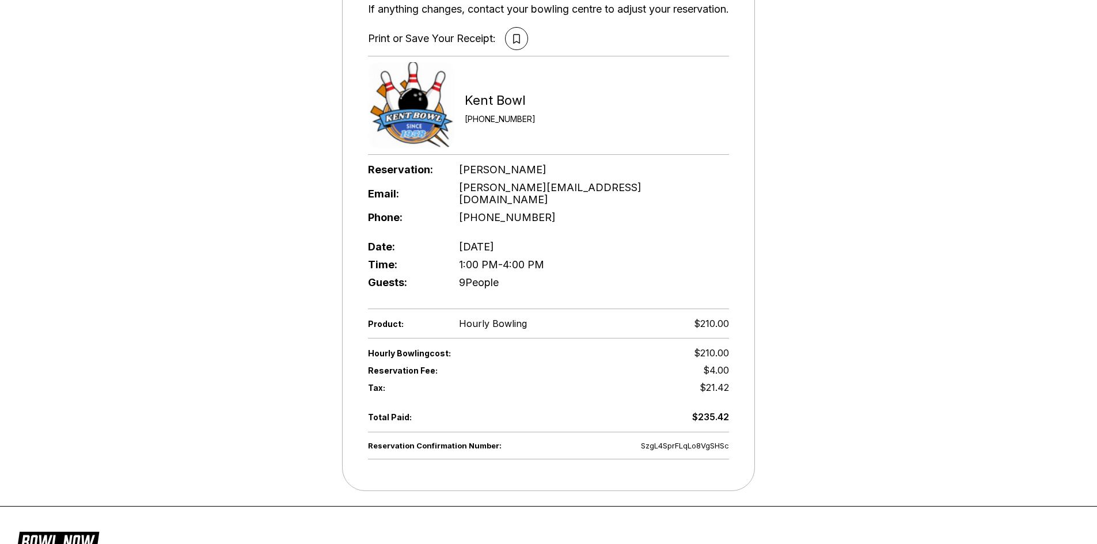
scroll to position [173, 0]
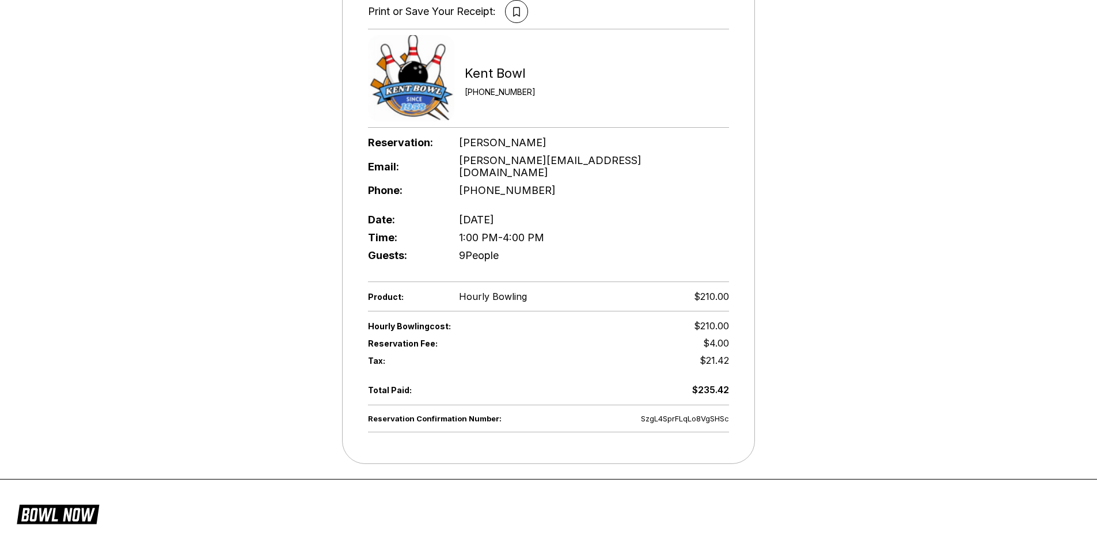
click at [835, 211] on div "Reservation Confirmation Number: SzgL4SprFLqLo8VgSHSc Thank you for booking wit…" at bounding box center [548, 182] width 1097 height 605
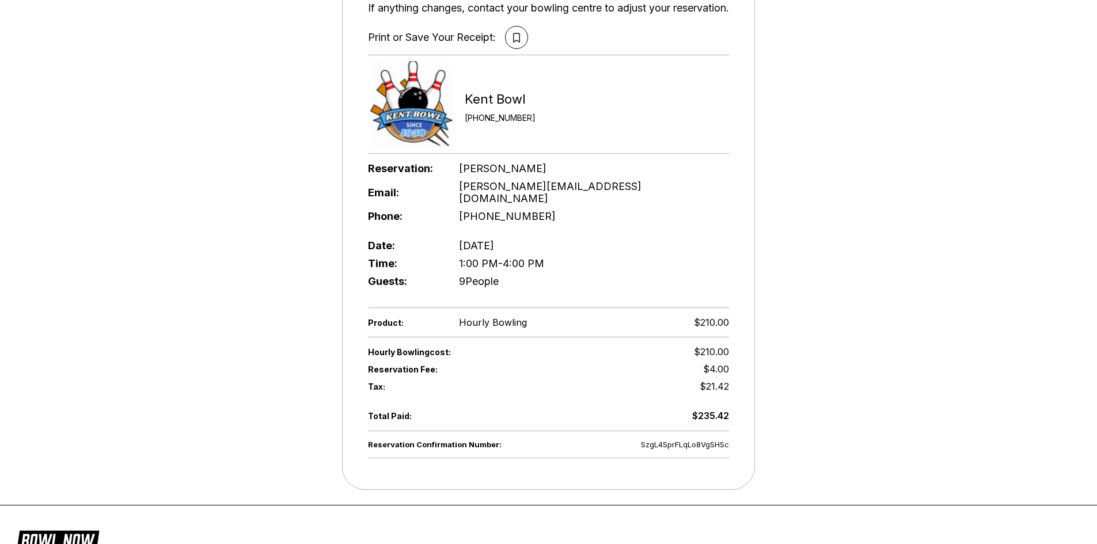
scroll to position [0, 0]
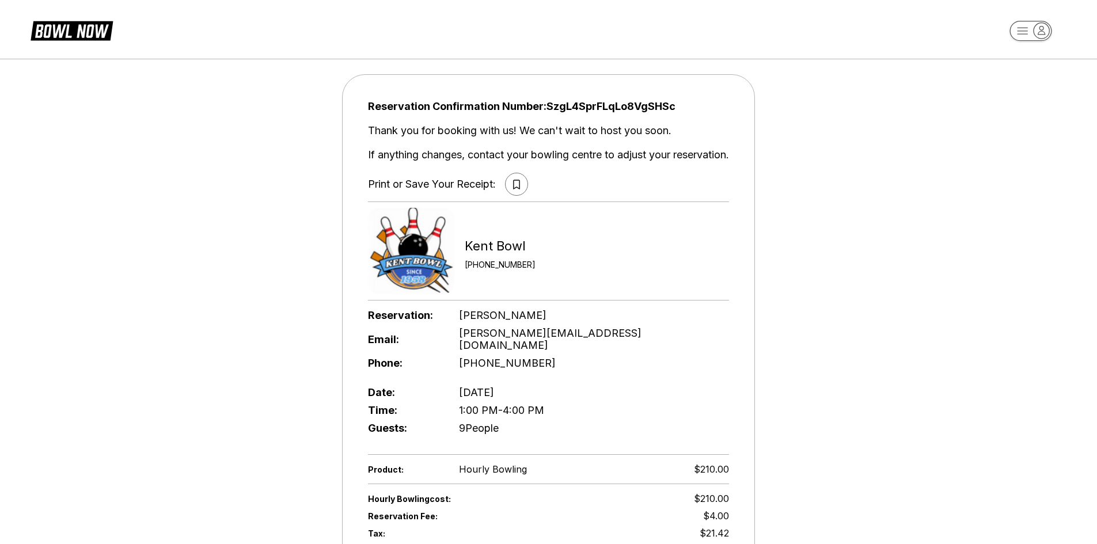
click at [520, 183] on button at bounding box center [516, 184] width 23 height 23
click at [514, 180] on icon at bounding box center [516, 184] width 6 height 9
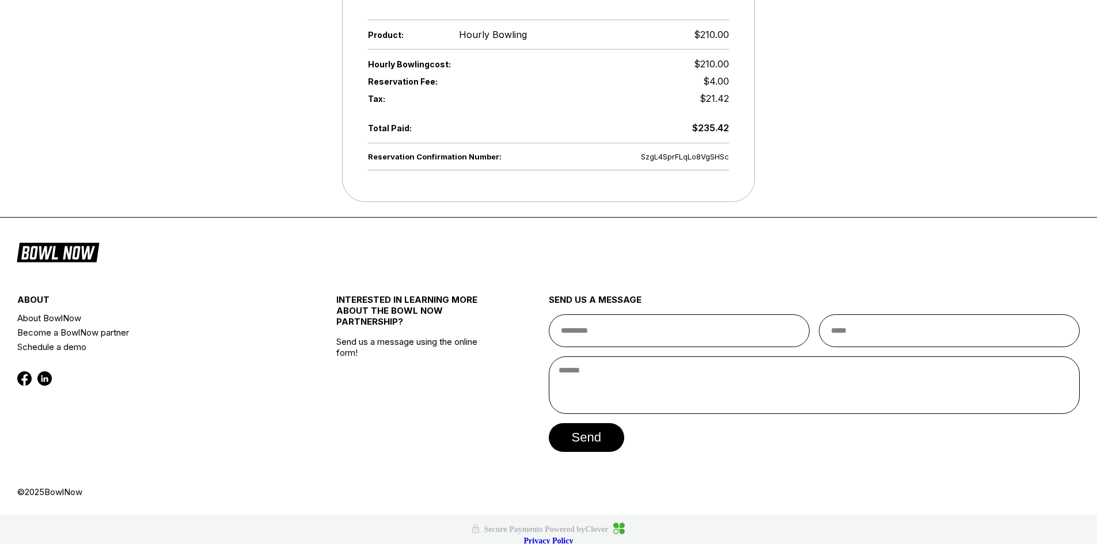
scroll to position [320, 0]
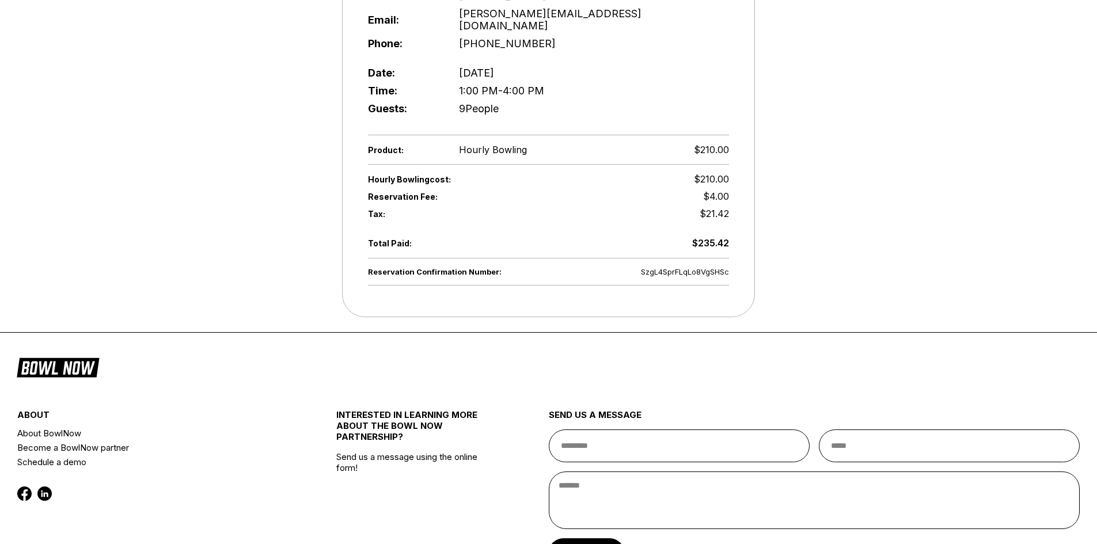
click at [969, 184] on div "Reservation Confirmation Number: SzgL4SprFLqLo8VgSHSc Thank you for booking wit…" at bounding box center [548, 35] width 1097 height 605
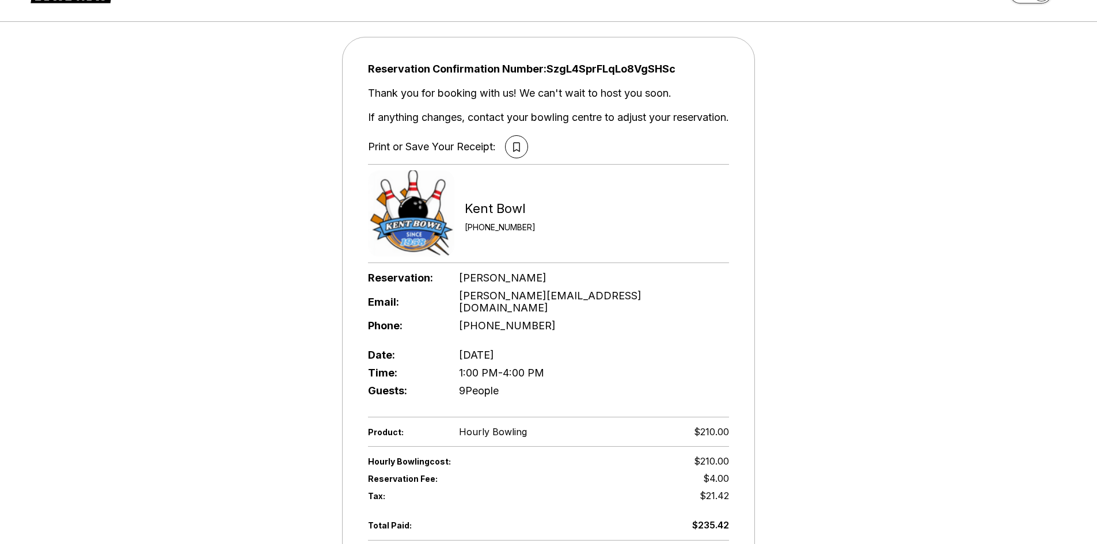
scroll to position [0, 0]
